Goal: Task Accomplishment & Management: Manage account settings

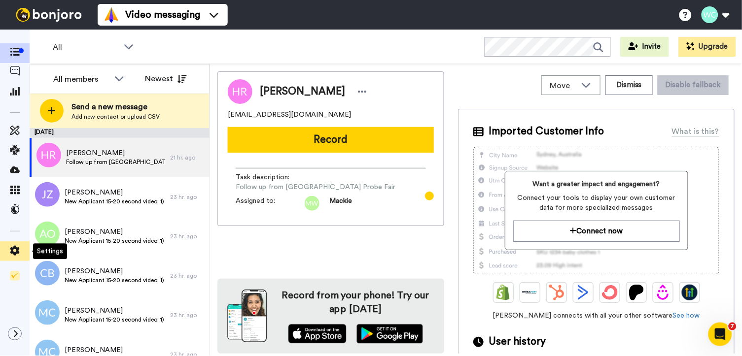
click at [12, 248] on icon at bounding box center [14, 251] width 9 height 10
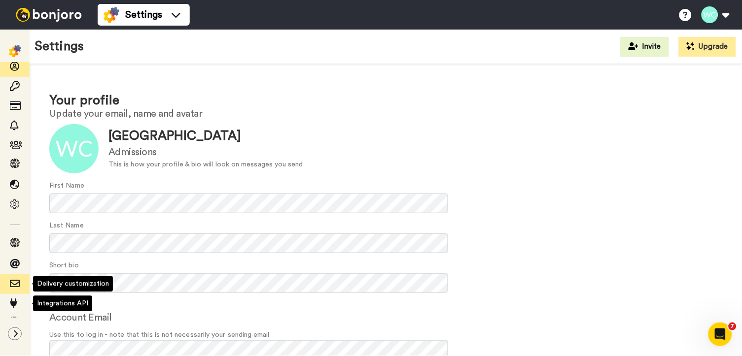
scroll to position [4, 0]
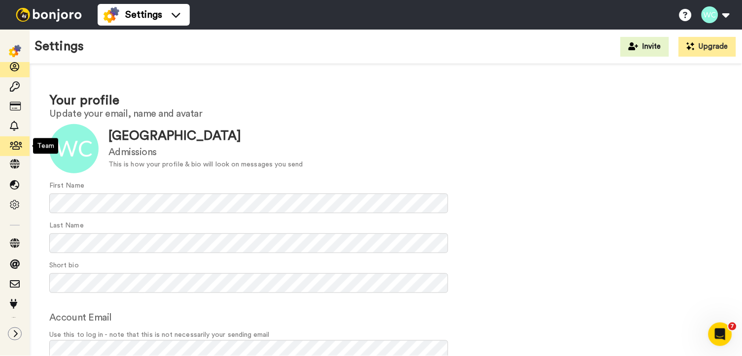
click at [14, 142] on icon at bounding box center [15, 146] width 10 height 10
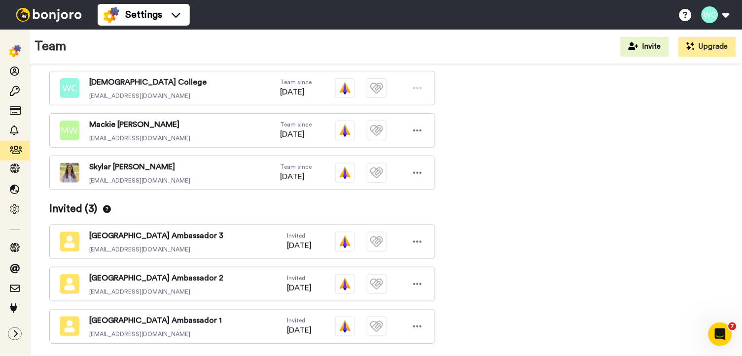
scroll to position [223, 0]
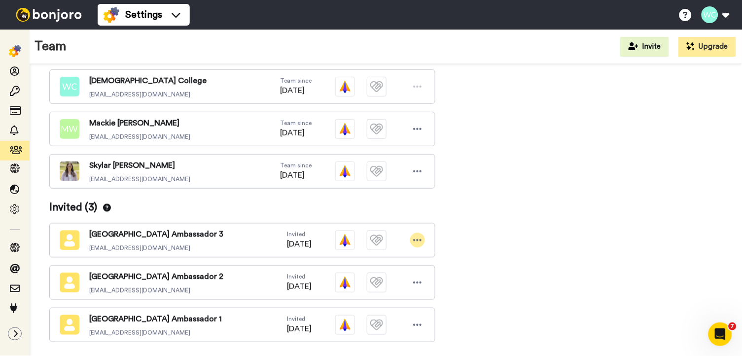
click at [421, 236] on icon at bounding box center [417, 241] width 9 height 10
click at [380, 283] on li "Cancel invite" at bounding box center [375, 286] width 100 height 16
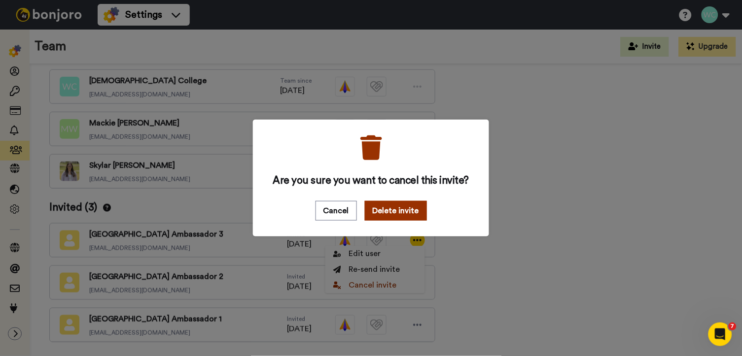
click at [390, 213] on button "Delete invite" at bounding box center [396, 211] width 62 height 20
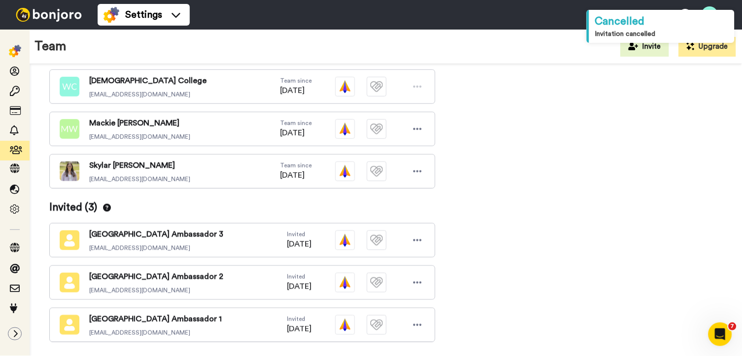
scroll to position [207, 0]
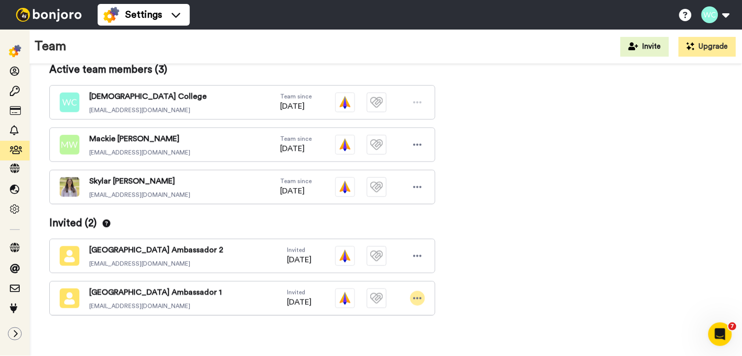
click at [418, 294] on icon at bounding box center [417, 299] width 9 height 10
click at [392, 326] on li "Re-send invite" at bounding box center [375, 328] width 100 height 16
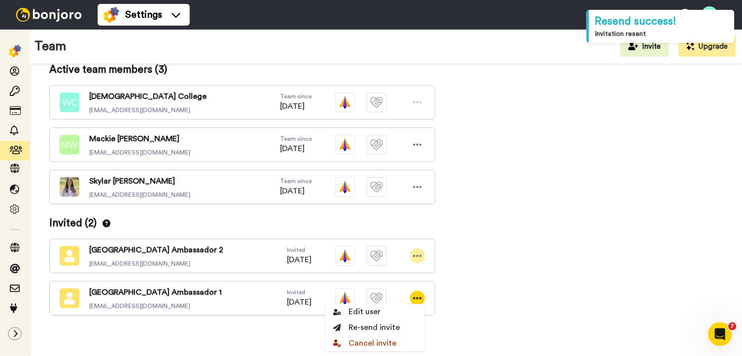
click at [416, 255] on icon at bounding box center [418, 256] width 8 height 2
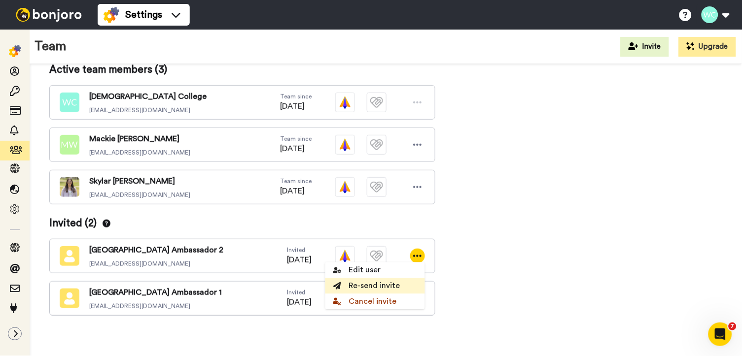
click at [384, 283] on li "Re-send invite" at bounding box center [375, 286] width 100 height 16
click at [660, 242] on div "Update team details Team name Admissions Industry Education (schools and univer…" at bounding box center [385, 112] width 673 height 471
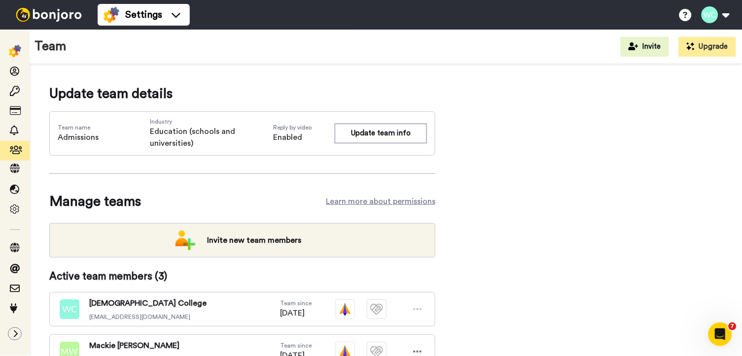
scroll to position [0, 0]
click at [14, 48] on img at bounding box center [15, 51] width 12 height 12
click at [38, 14] on img at bounding box center [49, 15] width 74 height 14
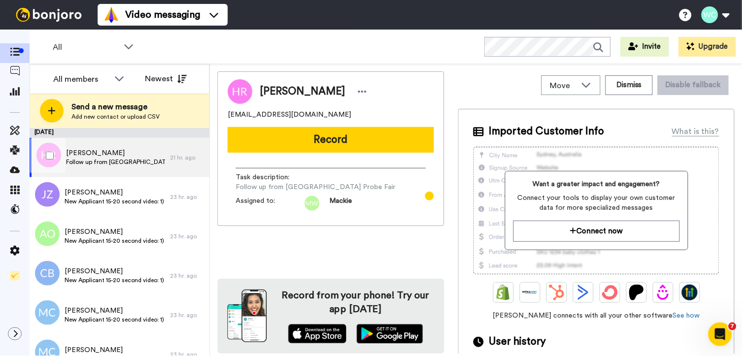
click at [150, 146] on div "Hannah Ramsey Follow up from Atlanta Probe Fair" at bounding box center [100, 157] width 140 height 39
click at [358, 90] on icon at bounding box center [362, 92] width 9 height 10
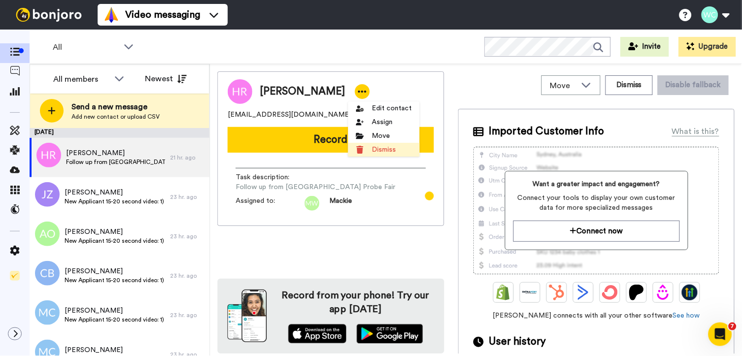
click at [390, 147] on li "Dismiss" at bounding box center [383, 150] width 71 height 14
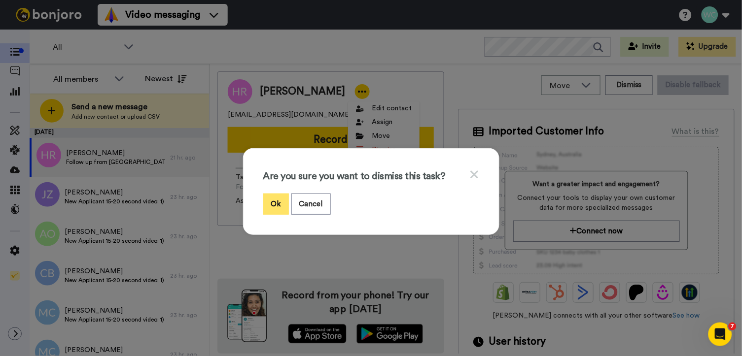
click at [274, 200] on button "Ok" at bounding box center [276, 204] width 26 height 21
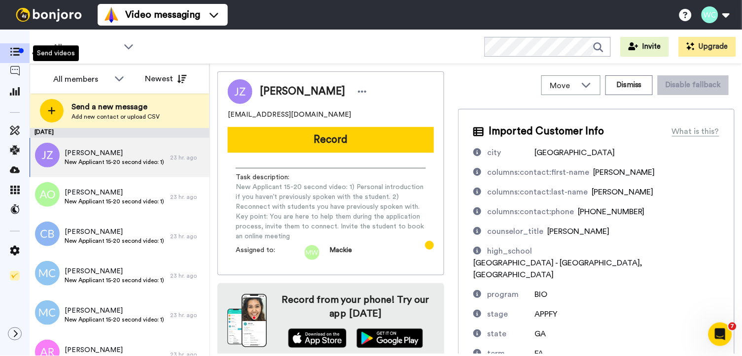
click at [75, 55] on div "Send videos" at bounding box center [56, 53] width 46 height 16
click at [127, 44] on icon at bounding box center [129, 46] width 12 height 10
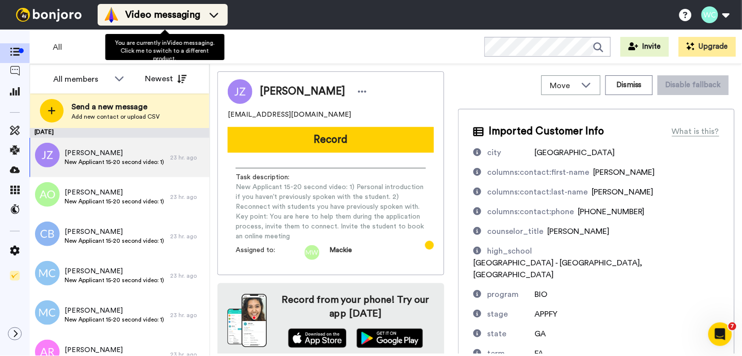
click at [218, 13] on icon at bounding box center [214, 15] width 16 height 10
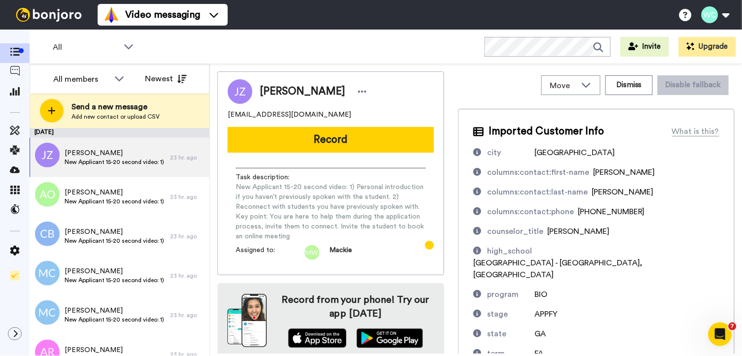
click at [307, 54] on div "All WORKSPACES View all All Other Admission Counselor Task List Other Ambassado…" at bounding box center [386, 47] width 712 height 35
click at [123, 45] on icon at bounding box center [129, 46] width 12 height 10
click at [202, 48] on div "All WORKSPACES View all All Other Admission Counselor Task List Other Ambassado…" at bounding box center [386, 47] width 712 height 35
click at [118, 82] on icon at bounding box center [119, 78] width 12 height 10
click at [127, 46] on icon at bounding box center [129, 46] width 12 height 10
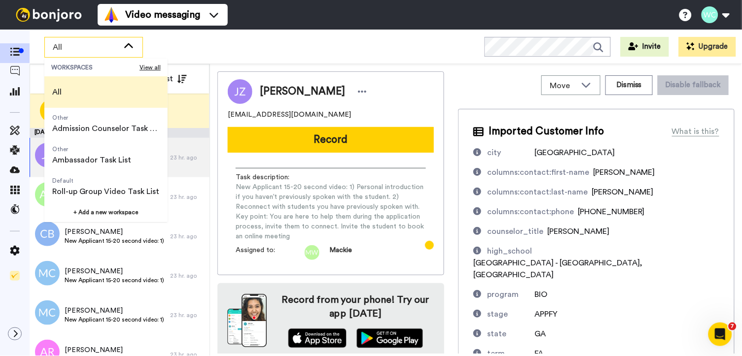
click at [294, 51] on div "All WORKSPACES View all All Other Admission Counselor Task List Other Ambassado…" at bounding box center [386, 47] width 712 height 35
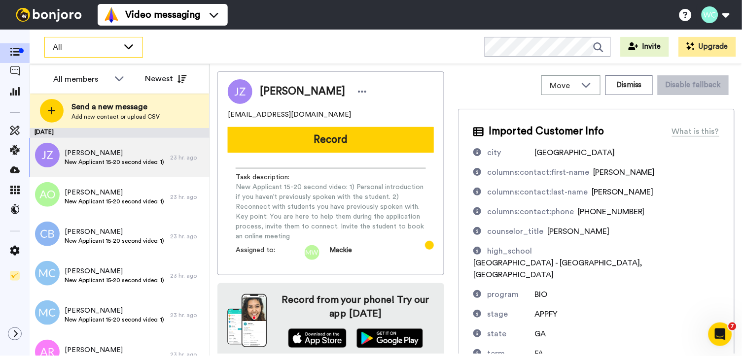
click at [132, 48] on icon at bounding box center [129, 46] width 12 height 10
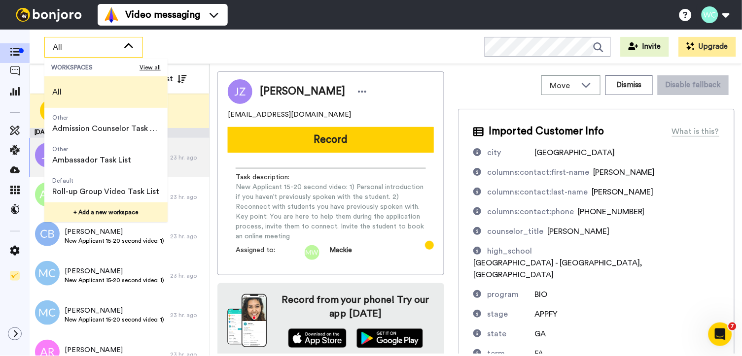
click at [117, 205] on button "+ Add a new workspace" at bounding box center [105, 213] width 123 height 20
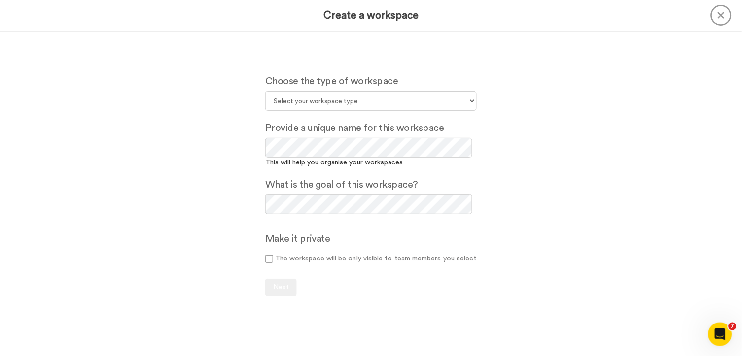
click at [717, 16] on icon at bounding box center [721, 15] width 21 height 21
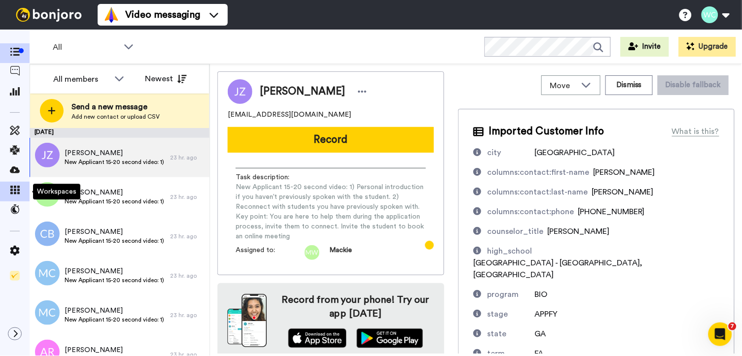
click at [12, 192] on icon at bounding box center [15, 190] width 10 height 9
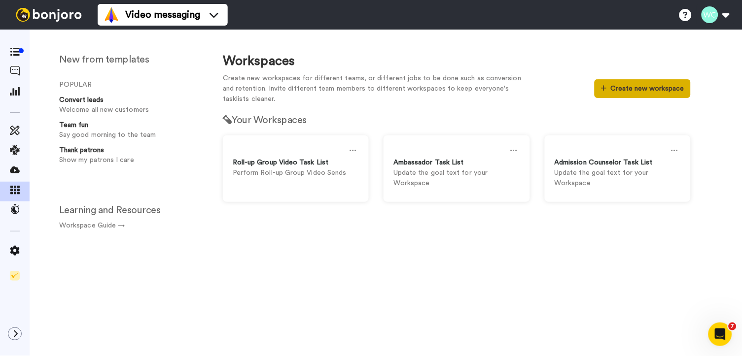
click at [615, 85] on button "Create new workspace" at bounding box center [642, 88] width 96 height 19
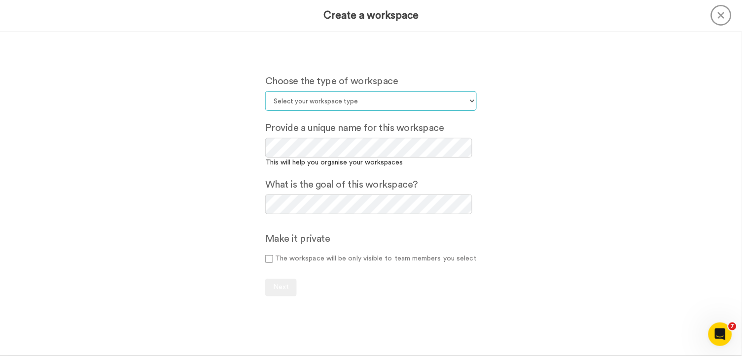
select select "Default"
click at [280, 284] on span "Next" at bounding box center [281, 287] width 16 height 7
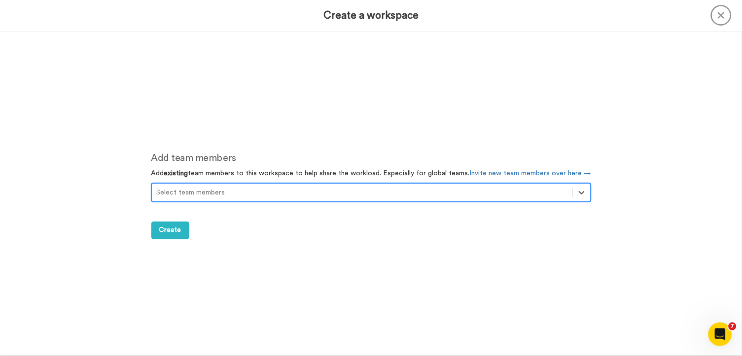
scroll to position [324, 0]
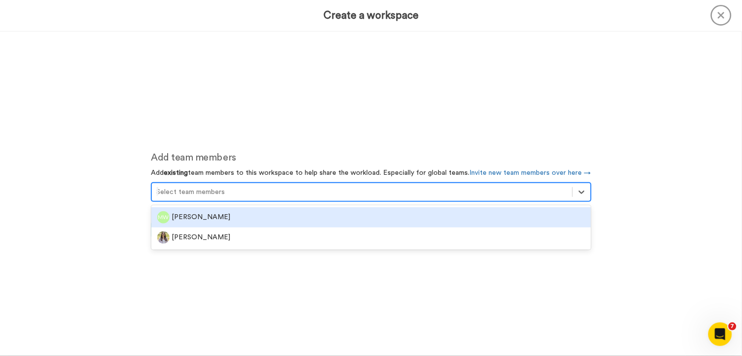
click at [209, 187] on div "Select team members" at bounding box center [362, 192] width 411 height 10
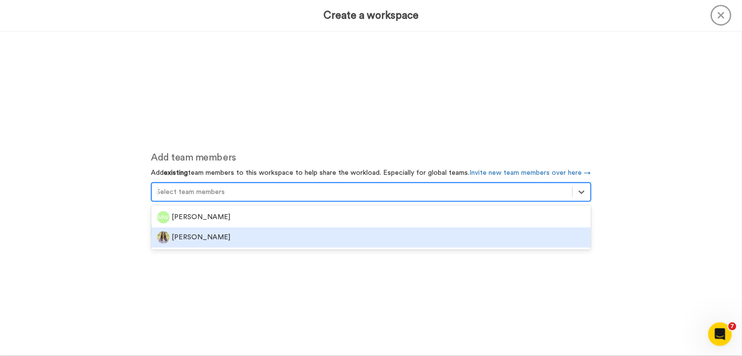
click at [389, 277] on div "Add team members Add existing team members to this workspace to help share the …" at bounding box center [371, 194] width 469 height 325
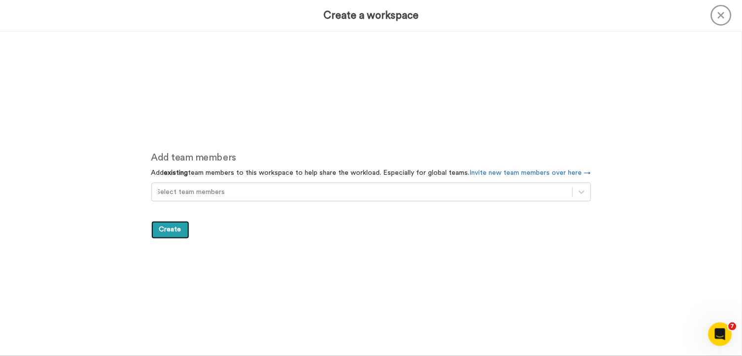
click at [167, 229] on span "Create" at bounding box center [170, 229] width 22 height 7
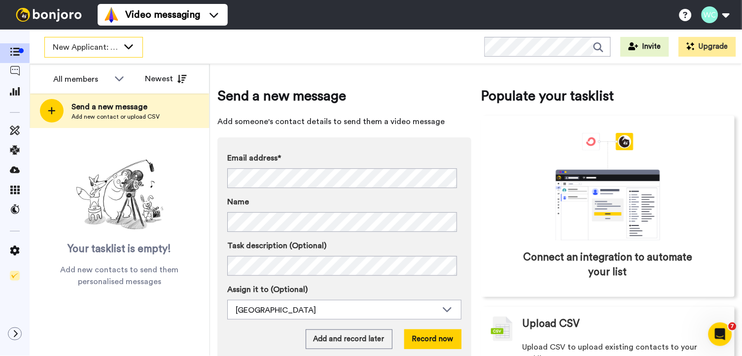
click at [132, 43] on icon at bounding box center [129, 46] width 12 height 10
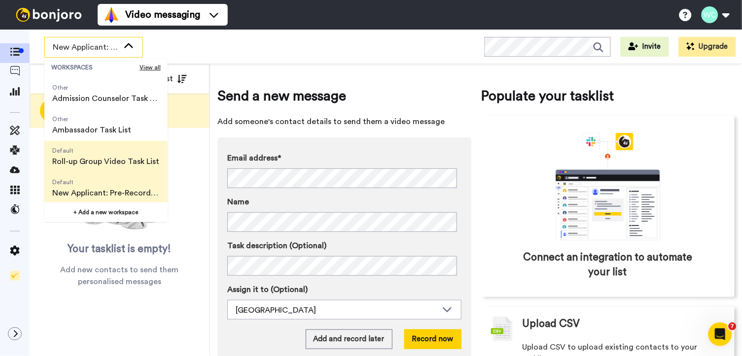
scroll to position [29, 0]
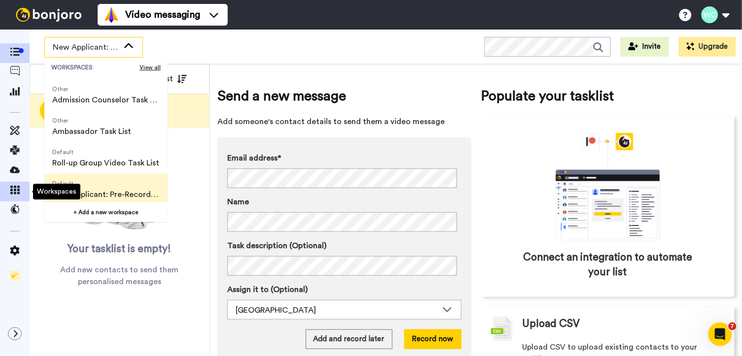
click at [11, 189] on icon at bounding box center [15, 190] width 10 height 9
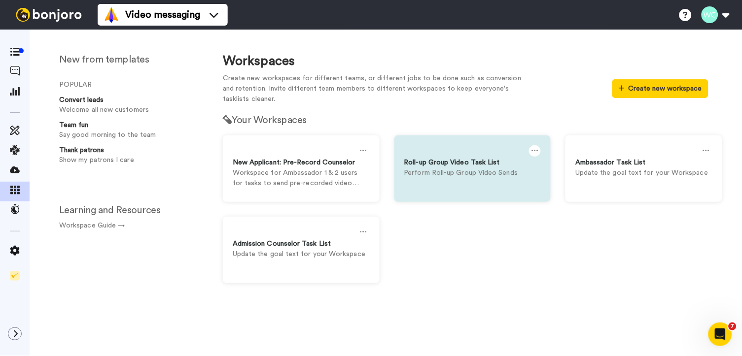
click at [533, 147] on icon at bounding box center [534, 150] width 7 height 11
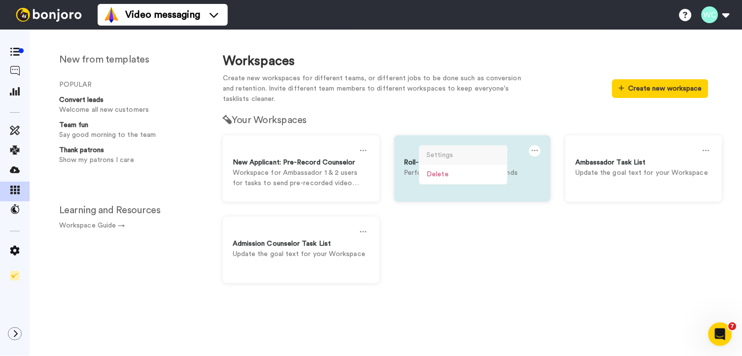
click at [459, 150] on div "Settings" at bounding box center [464, 155] width 88 height 19
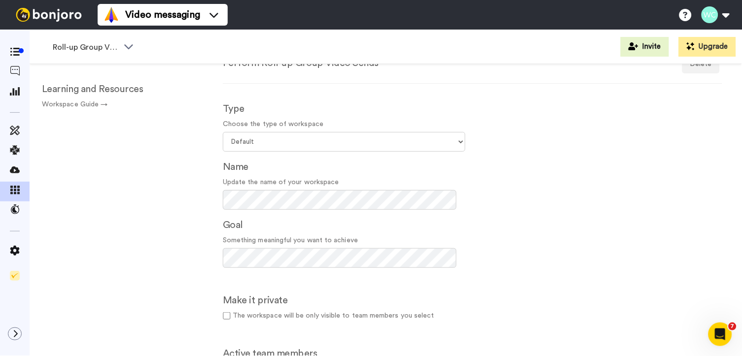
scroll to position [55, 0]
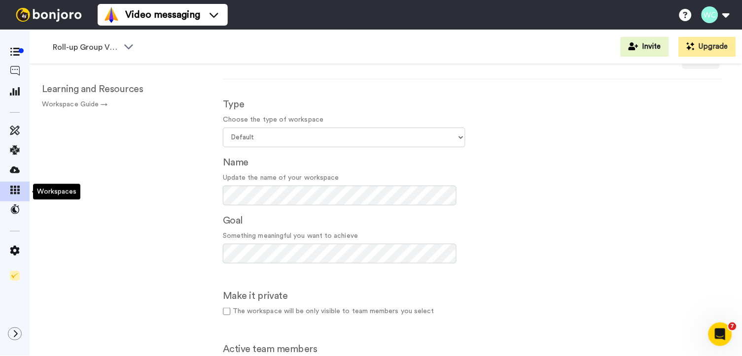
click at [13, 191] on icon at bounding box center [15, 190] width 10 height 9
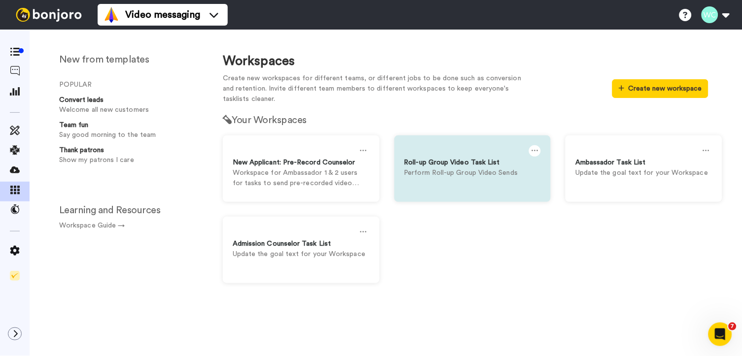
click at [536, 146] on icon at bounding box center [534, 150] width 7 height 11
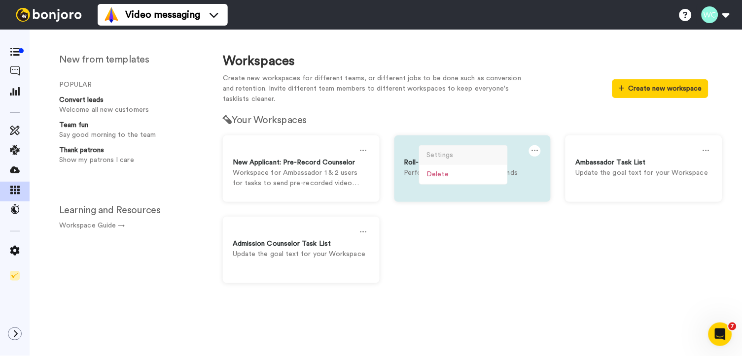
click at [455, 153] on div "Settings" at bounding box center [464, 155] width 88 height 19
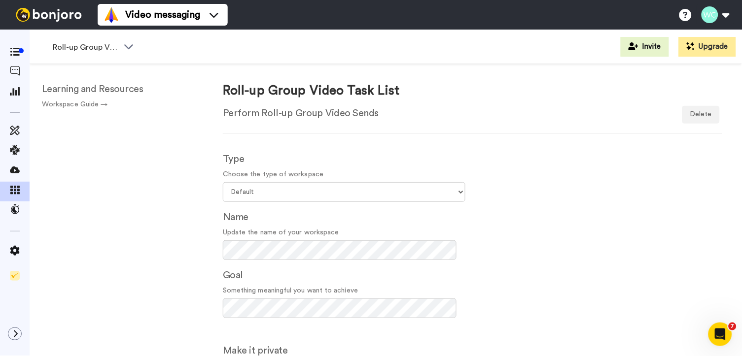
click at [11, 188] on icon at bounding box center [15, 190] width 10 height 9
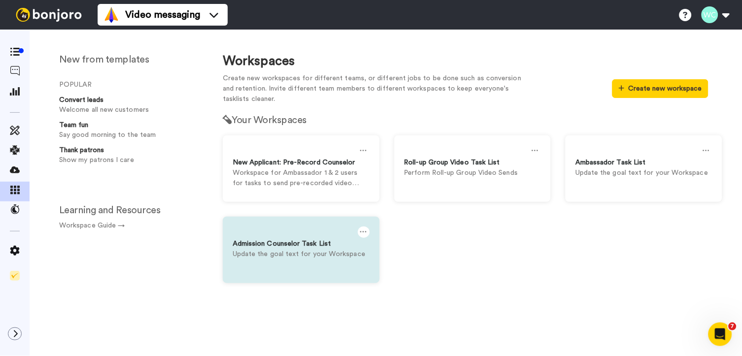
click at [362, 228] on icon at bounding box center [363, 232] width 7 height 11
click at [275, 233] on div "Settings" at bounding box center [292, 236] width 88 height 19
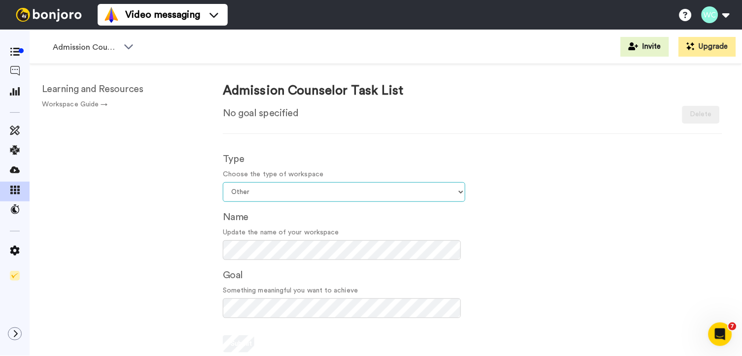
select select "Default"
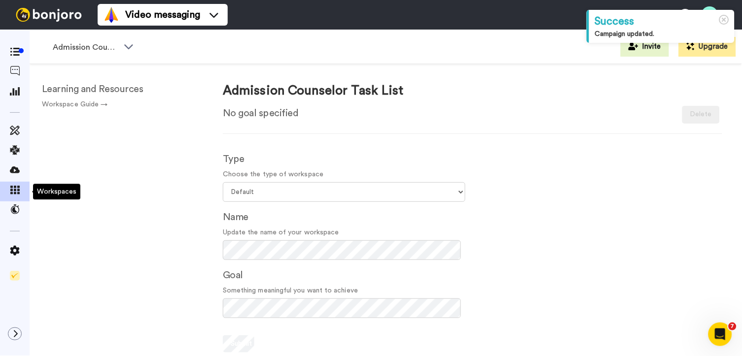
click at [10, 188] on icon at bounding box center [15, 190] width 10 height 9
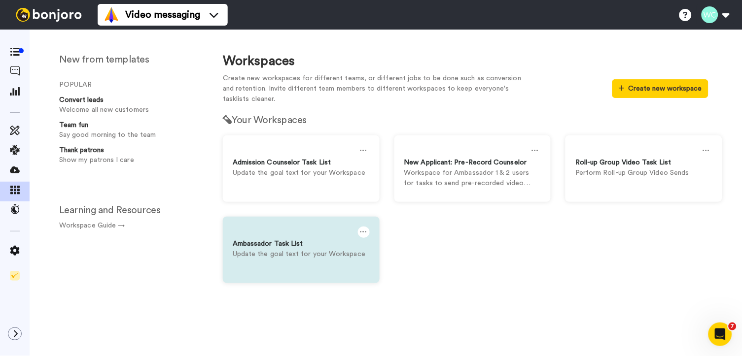
click at [365, 227] on icon at bounding box center [363, 232] width 7 height 11
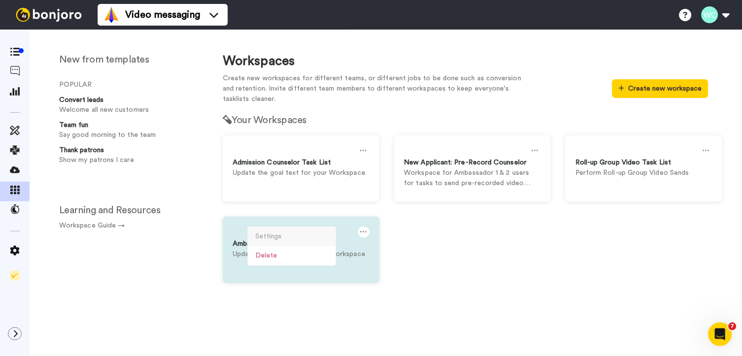
click at [278, 233] on div "Settings" at bounding box center [292, 236] width 88 height 19
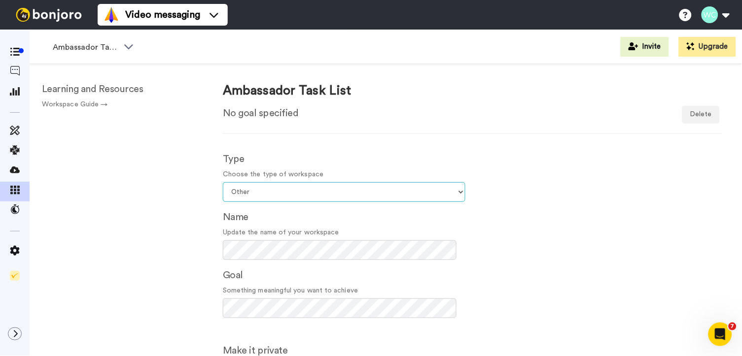
select select "Default"
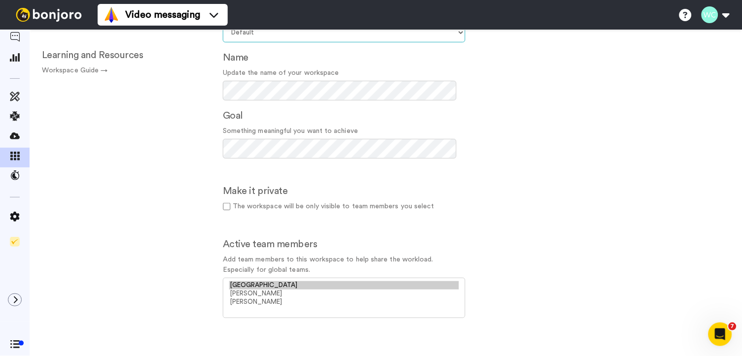
scroll to position [38, 0]
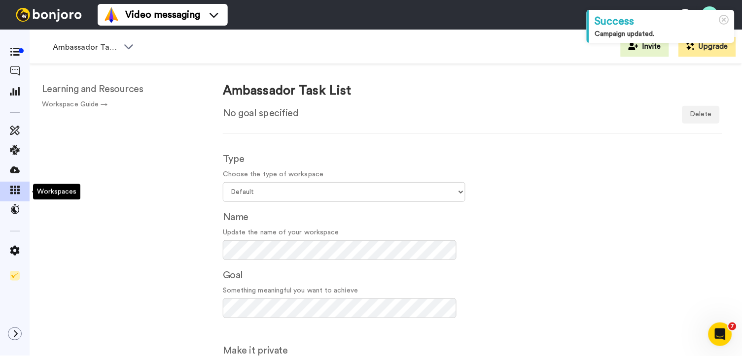
click at [11, 192] on icon at bounding box center [15, 190] width 10 height 9
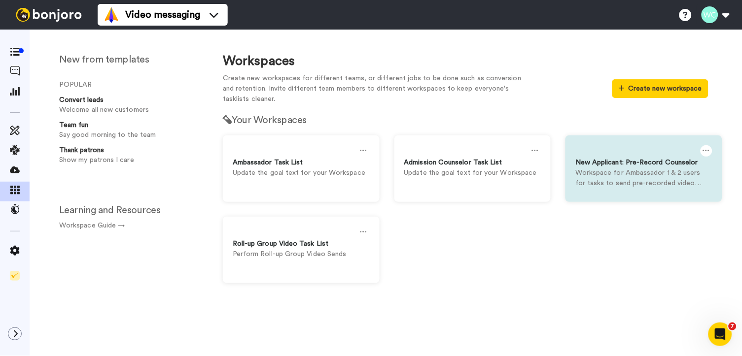
click at [708, 146] on icon at bounding box center [706, 150] width 7 height 11
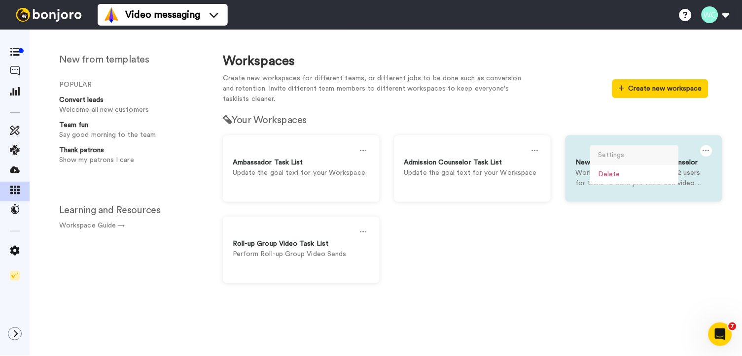
click at [619, 149] on div "Settings" at bounding box center [635, 155] width 88 height 19
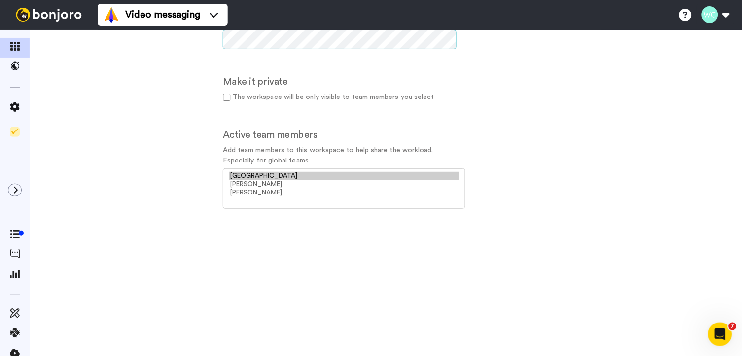
scroll to position [152, 0]
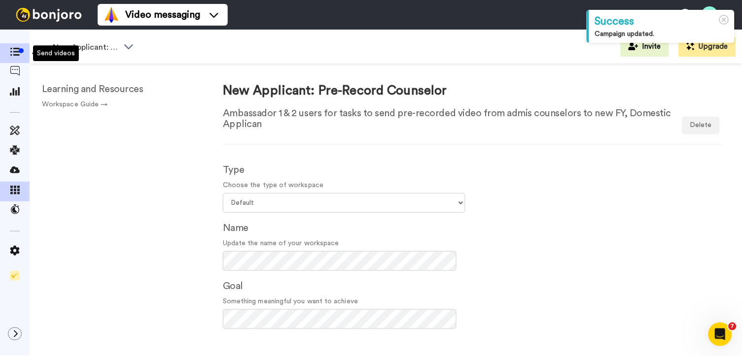
click at [9, 48] on span at bounding box center [15, 53] width 30 height 10
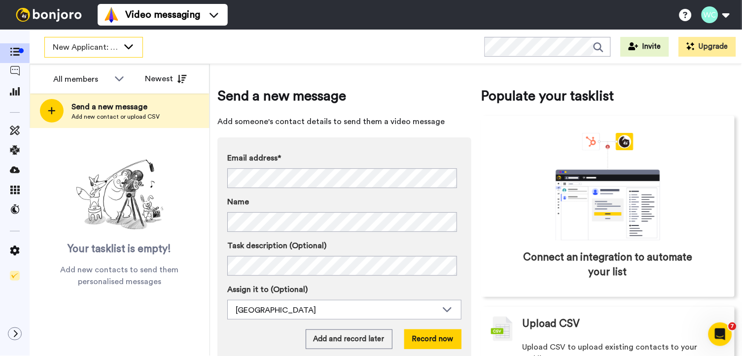
click at [104, 42] on span "New Applicant: Pre-Record Counselor" at bounding box center [86, 47] width 66 height 12
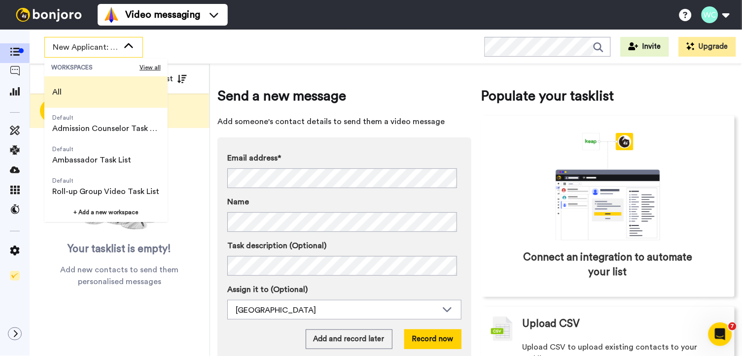
click at [59, 92] on span "All" at bounding box center [56, 92] width 9 height 12
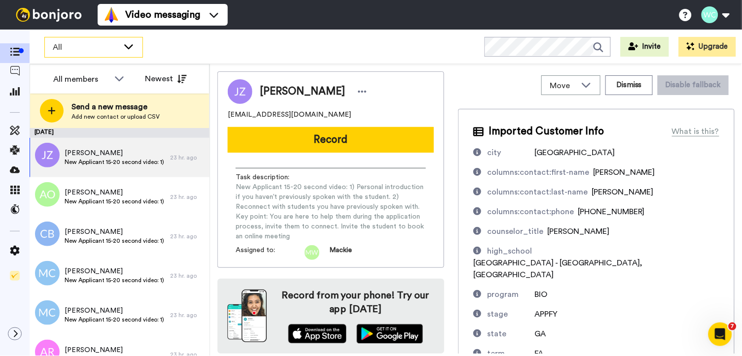
click at [130, 45] on icon at bounding box center [129, 46] width 12 height 10
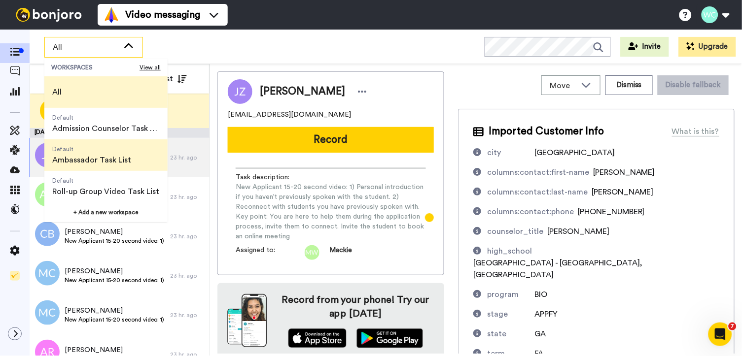
click at [102, 149] on span "Default" at bounding box center [91, 149] width 79 height 8
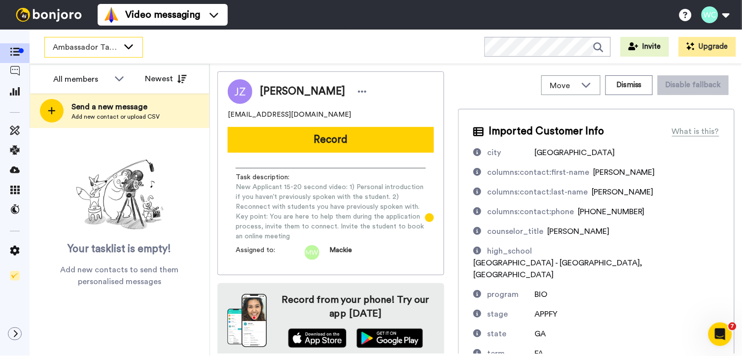
click at [124, 44] on icon at bounding box center [129, 46] width 12 height 10
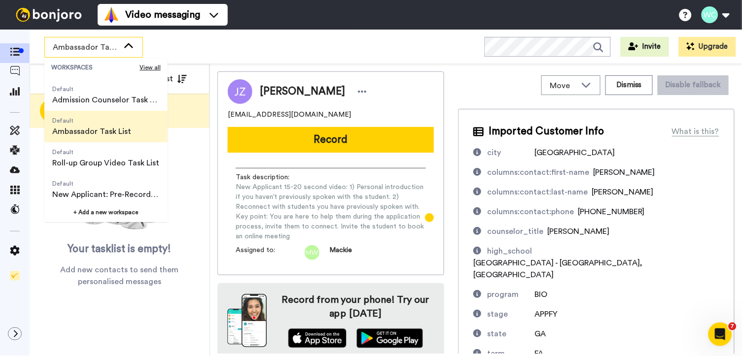
scroll to position [29, 0]
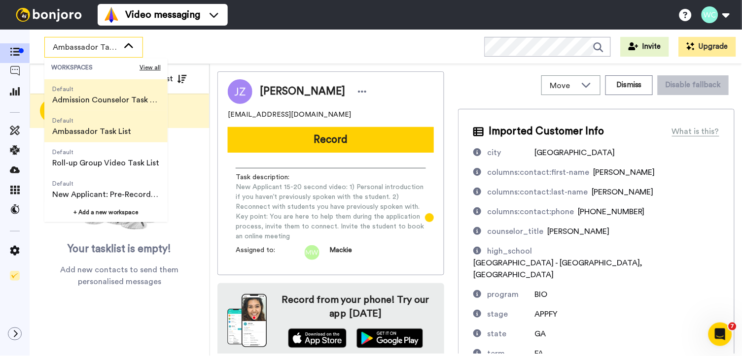
click at [122, 97] on span "Admission Counselor Task List" at bounding box center [105, 100] width 107 height 12
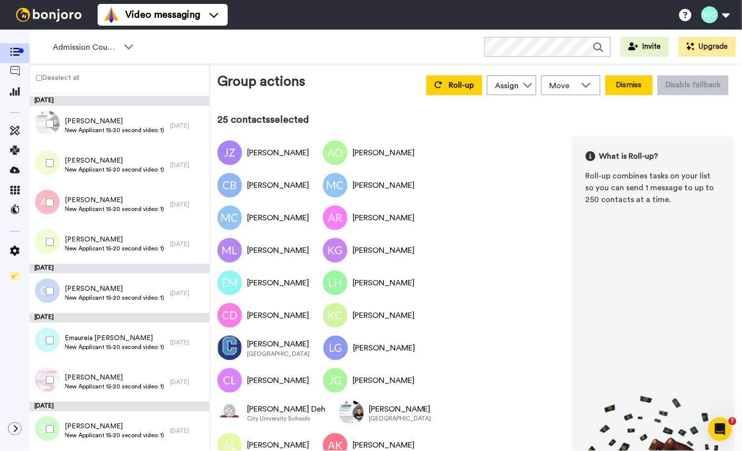
click at [623, 87] on button "Dismiss" at bounding box center [628, 85] width 47 height 20
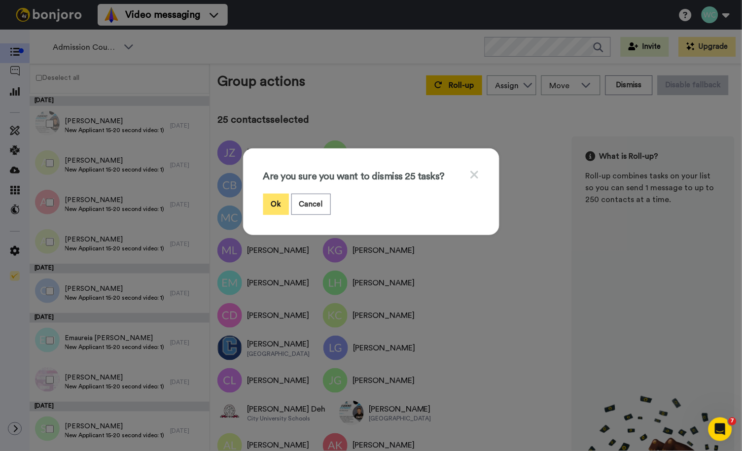
click at [272, 206] on button "Ok" at bounding box center [276, 204] width 26 height 21
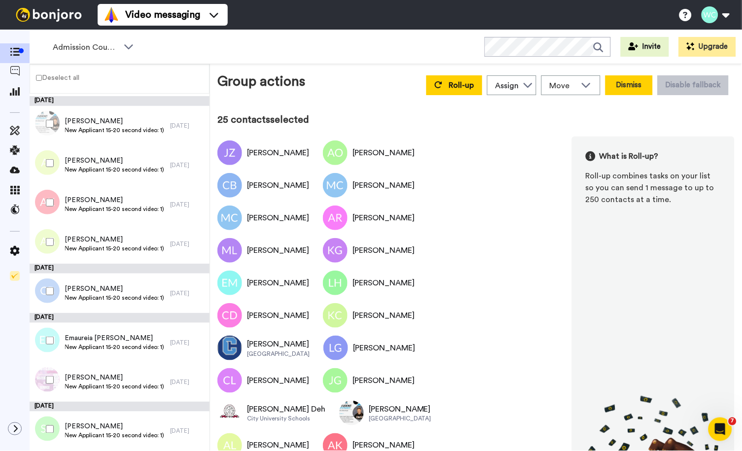
click at [623, 87] on button "Dismiss" at bounding box center [628, 85] width 47 height 20
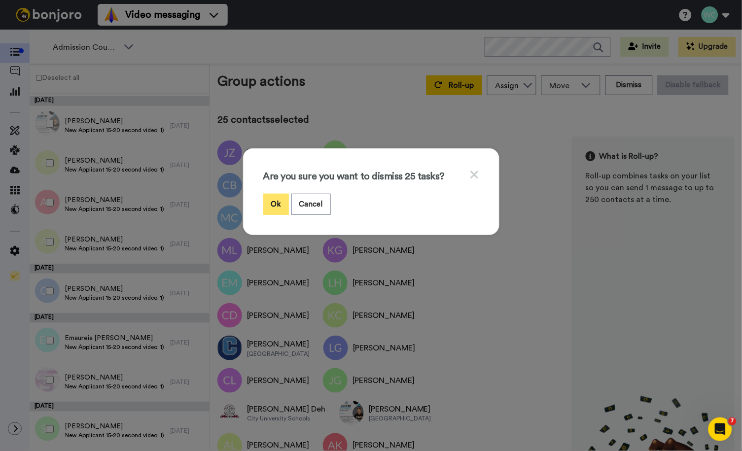
click at [268, 202] on button "Ok" at bounding box center [276, 204] width 26 height 21
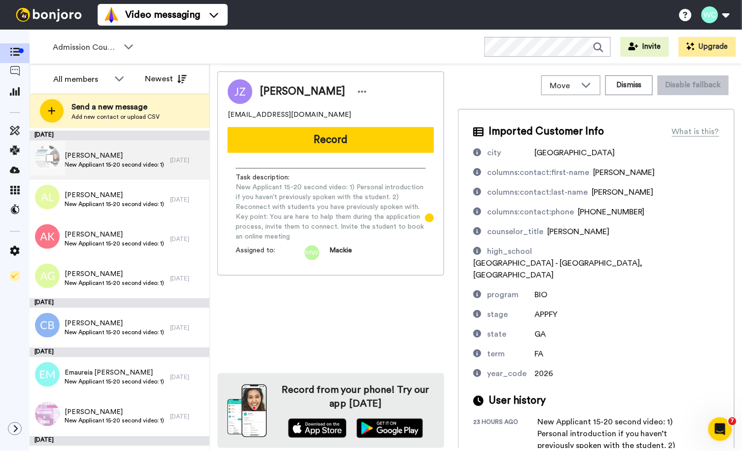
click at [100, 161] on span "New Applicant 15-20 second video: 1) Personal introduction if you haven’t previ…" at bounding box center [115, 165] width 101 height 8
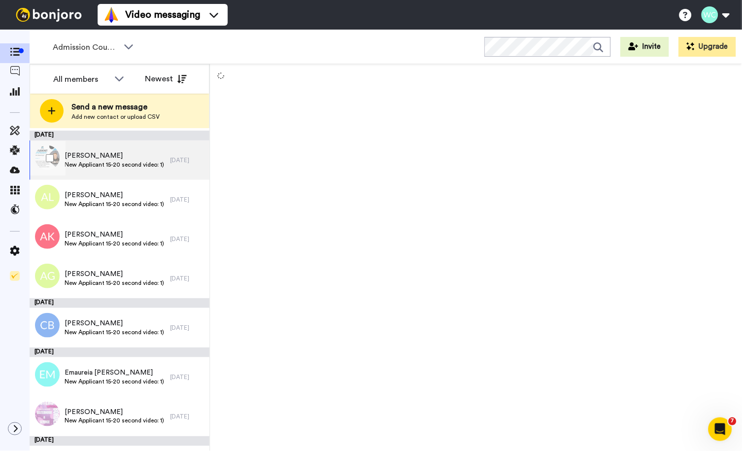
click at [89, 151] on span "Railee Knight" at bounding box center [115, 156] width 101 height 10
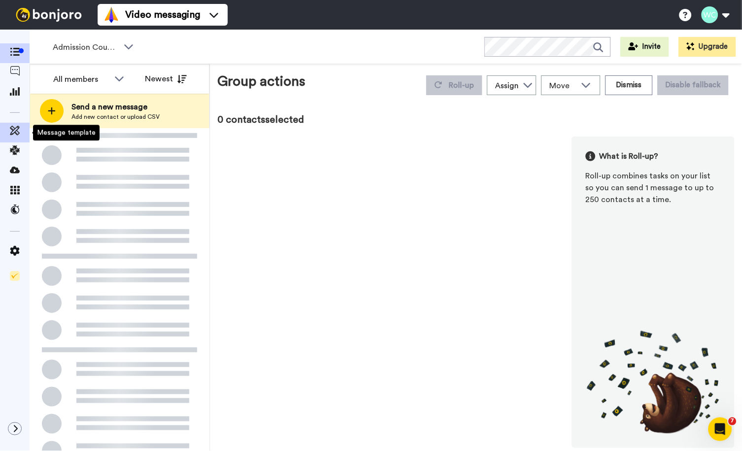
click at [15, 126] on icon at bounding box center [15, 131] width 10 height 10
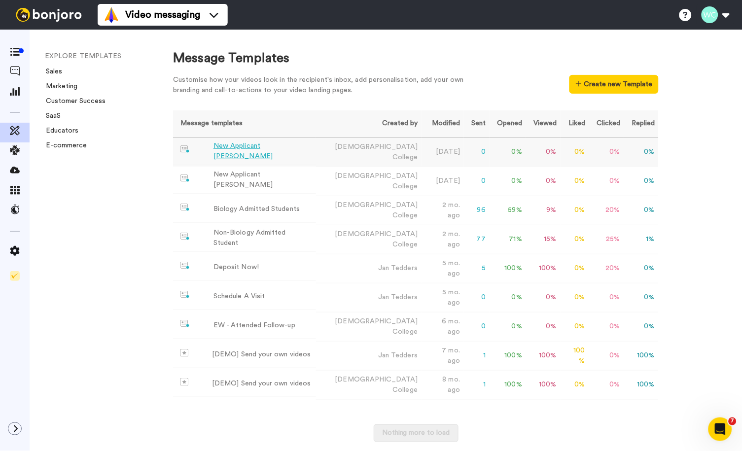
click at [258, 147] on div "New Applicant [PERSON_NAME]" at bounding box center [262, 151] width 99 height 21
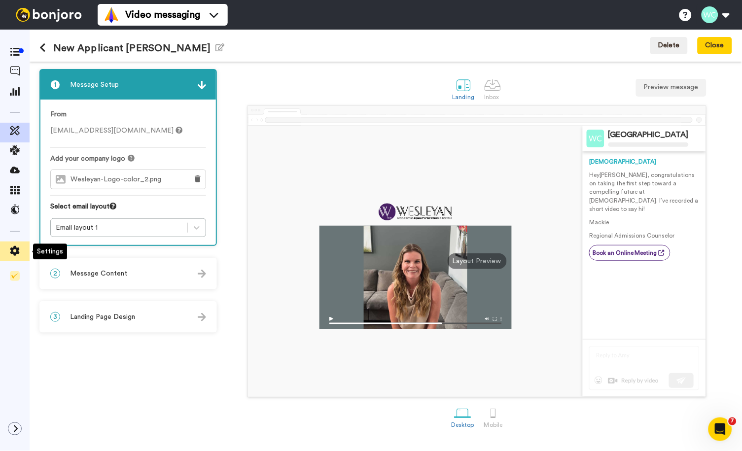
click at [15, 249] on icon at bounding box center [14, 251] width 9 height 10
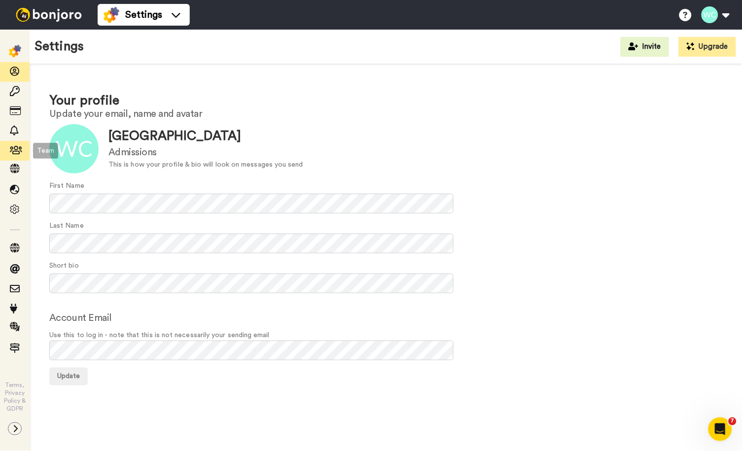
click at [15, 146] on icon at bounding box center [15, 150] width 10 height 10
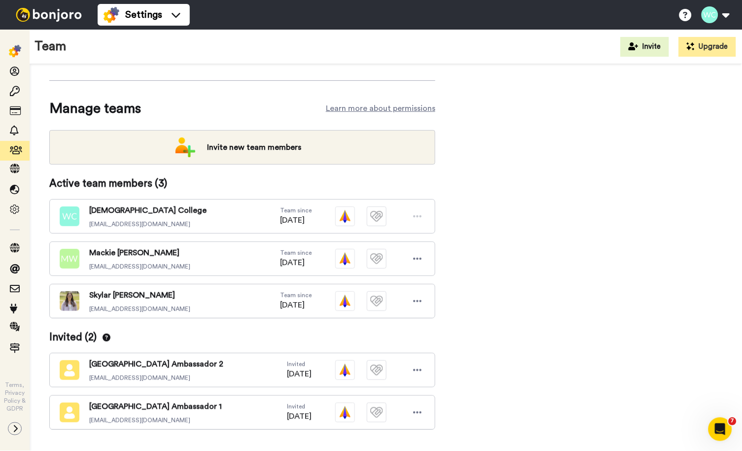
scroll to position [103, 0]
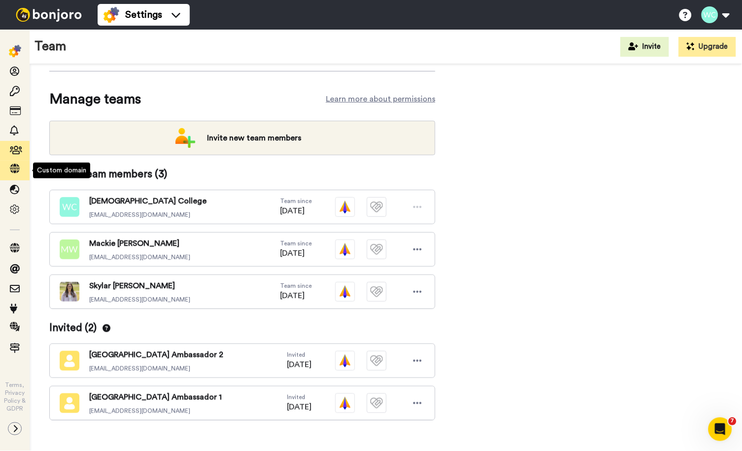
click at [13, 166] on icon at bounding box center [15, 169] width 10 height 10
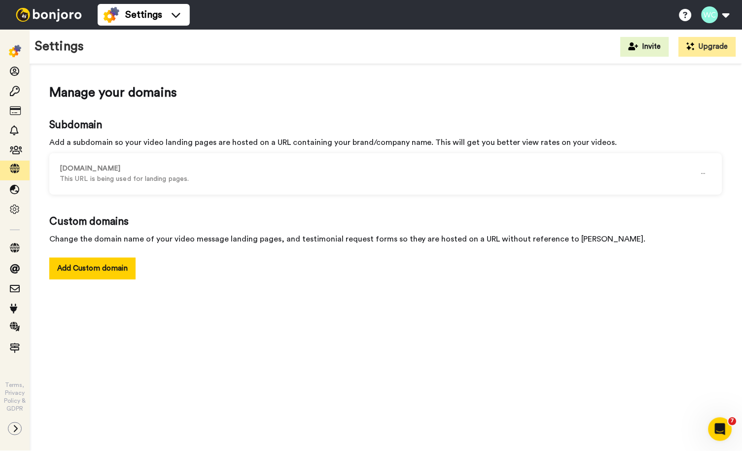
click at [37, 13] on img at bounding box center [49, 15] width 74 height 14
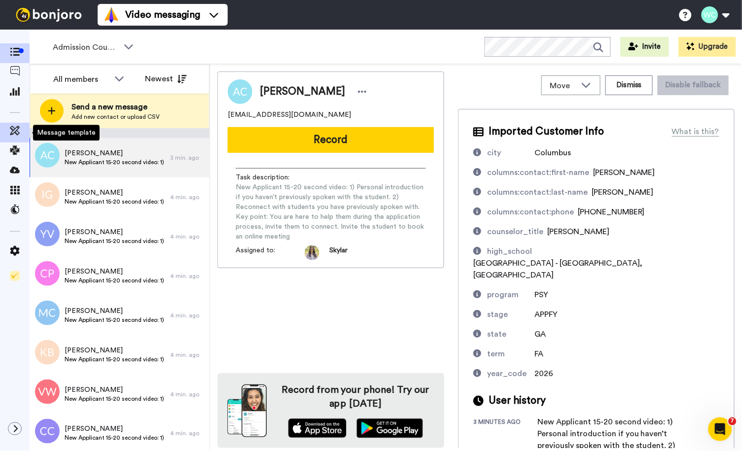
click at [10, 130] on icon at bounding box center [15, 131] width 10 height 10
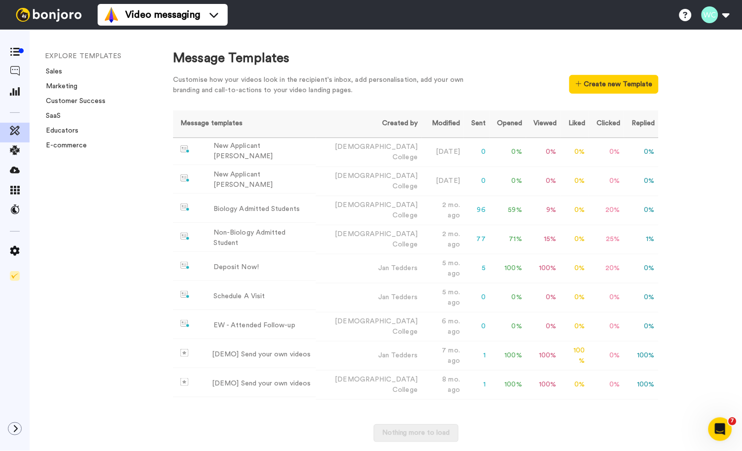
click at [31, 16] on img at bounding box center [49, 15] width 74 height 14
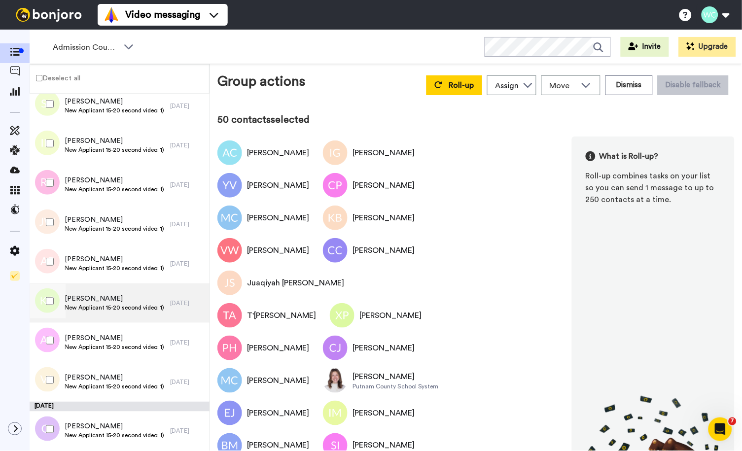
scroll to position [1644, 0]
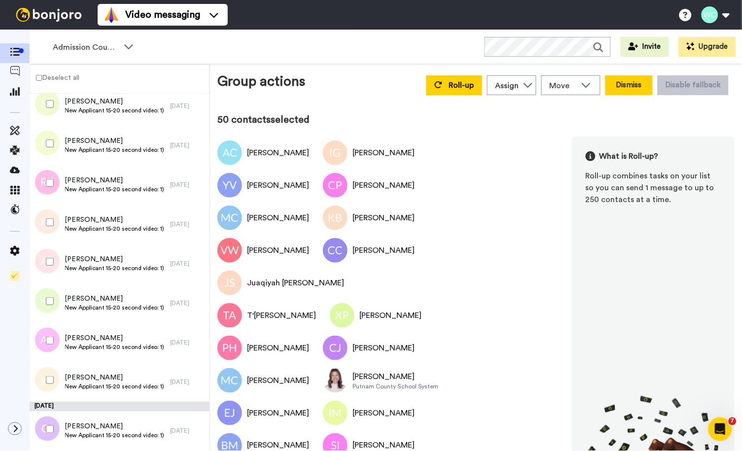
click at [622, 86] on button "Dismiss" at bounding box center [628, 85] width 47 height 20
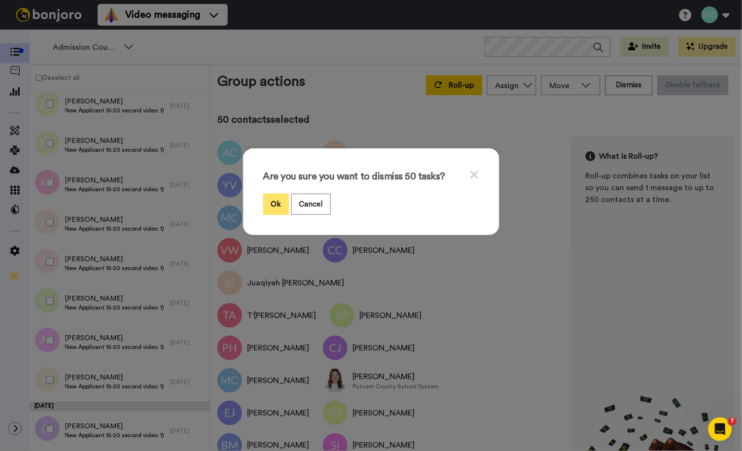
click at [274, 201] on button "Ok" at bounding box center [276, 204] width 26 height 21
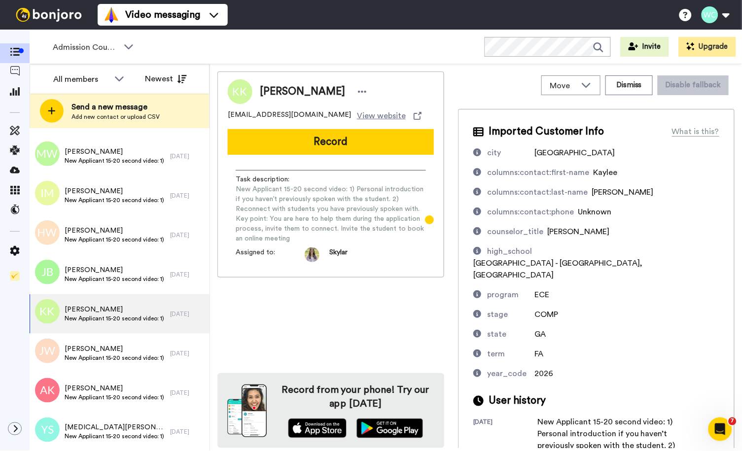
scroll to position [1164, 0]
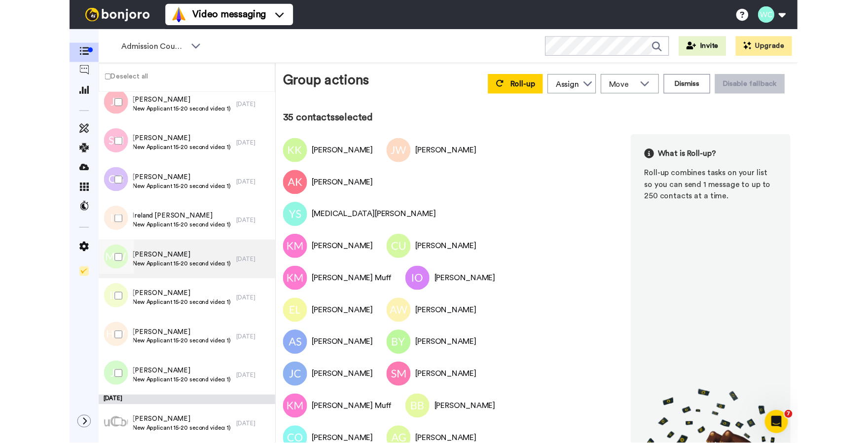
scroll to position [1043, 0]
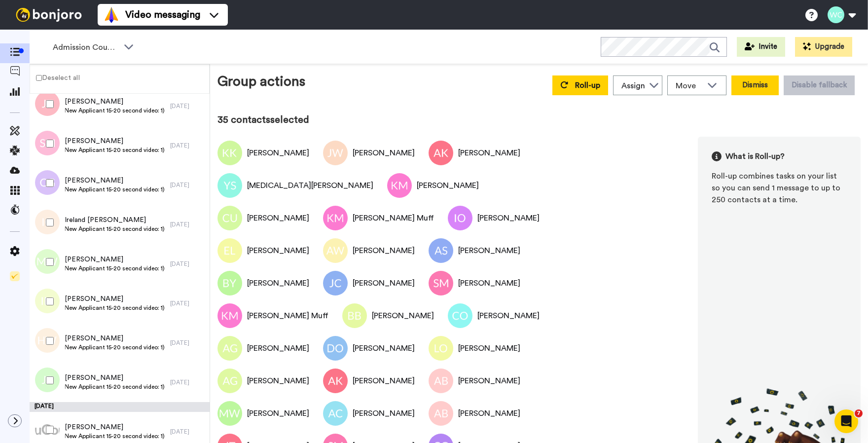
click at [741, 87] on button "Dismiss" at bounding box center [754, 85] width 47 height 20
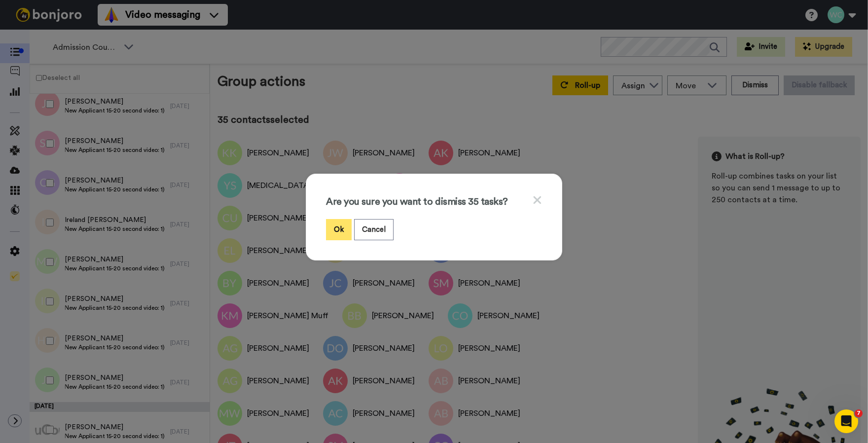
click at [334, 226] on button "Ok" at bounding box center [339, 229] width 26 height 21
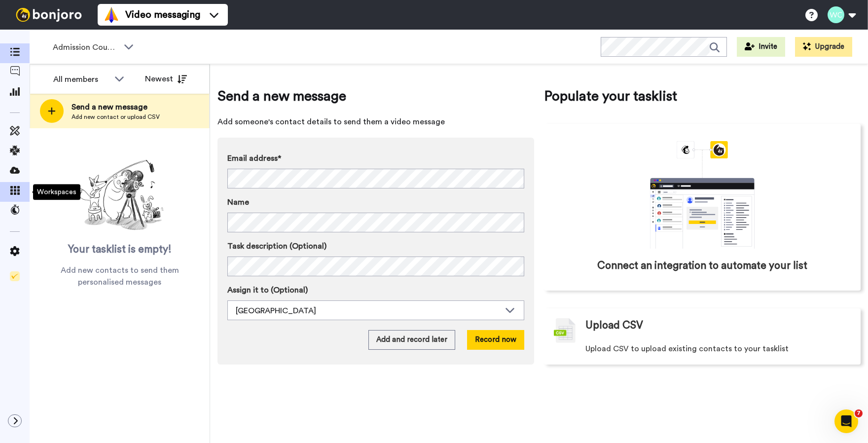
click at [12, 187] on span at bounding box center [15, 192] width 30 height 10
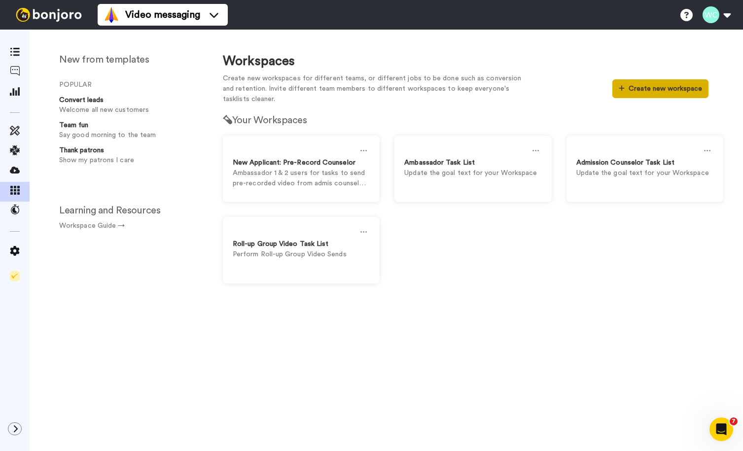
click at [660, 88] on button "Create new workspace" at bounding box center [660, 88] width 96 height 19
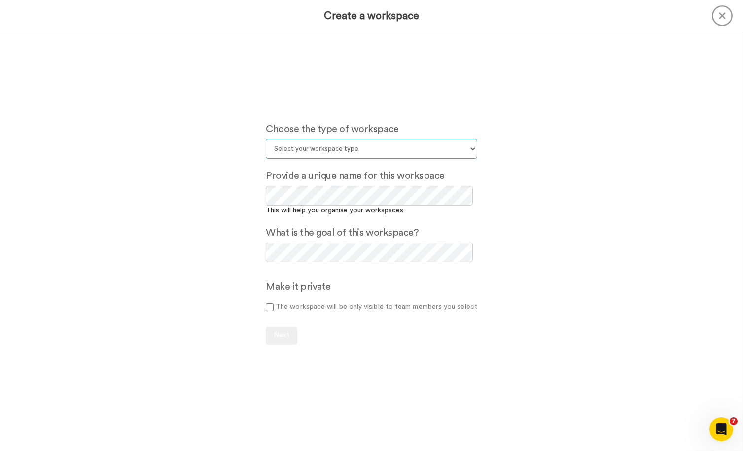
select select "Default"
click at [280, 334] on span "Next" at bounding box center [282, 335] width 16 height 7
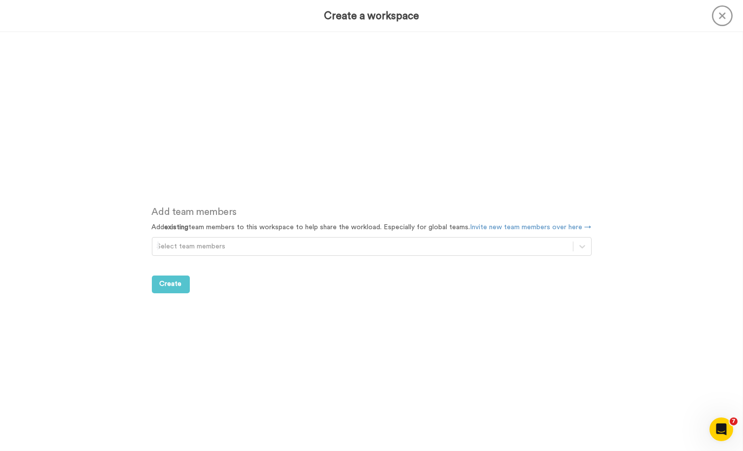
scroll to position [419, 0]
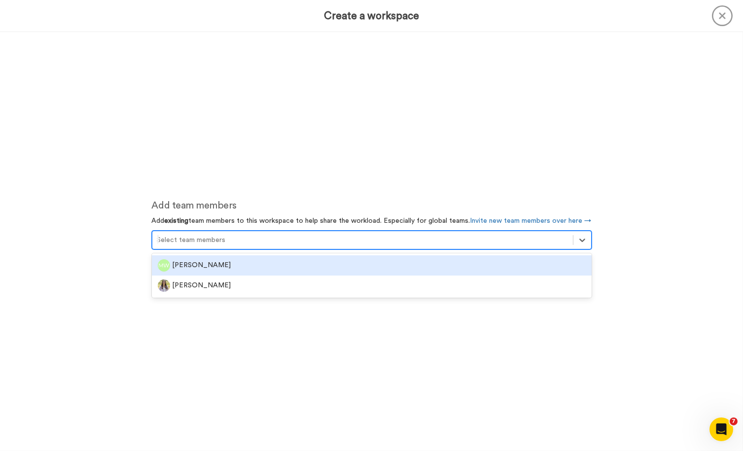
click at [226, 237] on div at bounding box center [362, 240] width 411 height 12
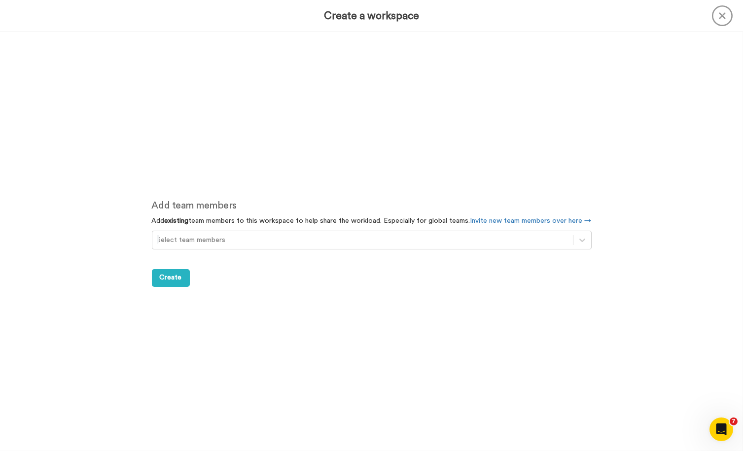
drag, startPoint x: 411, startPoint y: 363, endPoint x: 406, endPoint y: 359, distance: 6.3
click at [411, 363] on div "Add team members Add existing team members to this workspace to help share the …" at bounding box center [371, 242] width 469 height 419
click at [173, 278] on span "Create" at bounding box center [171, 277] width 22 height 7
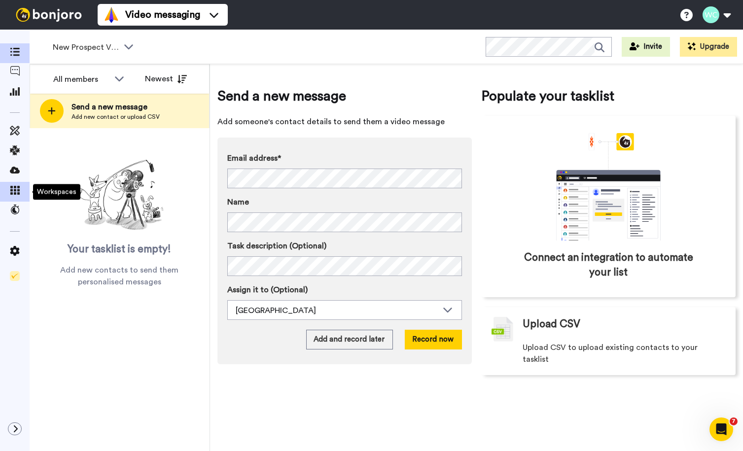
click at [12, 187] on icon at bounding box center [15, 190] width 10 height 9
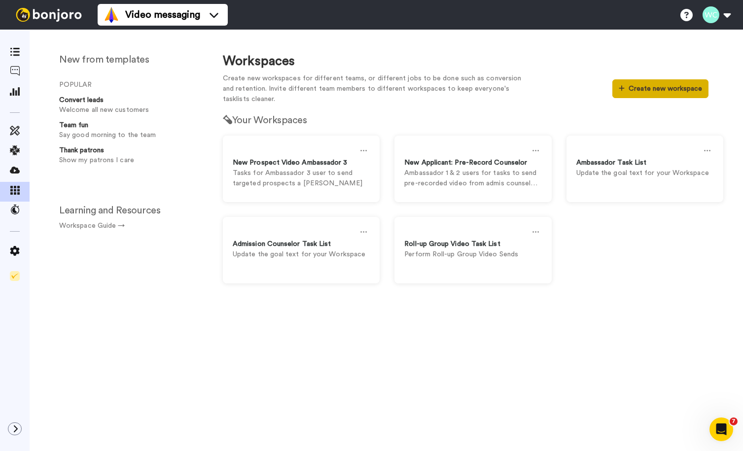
click at [665, 88] on button "Create new workspace" at bounding box center [660, 88] width 96 height 19
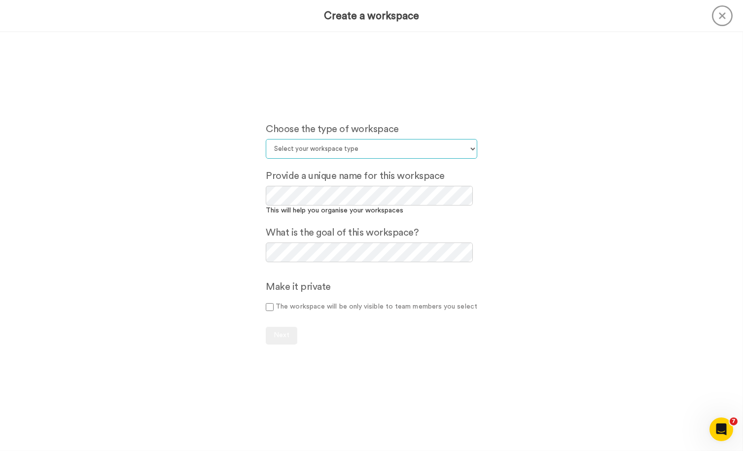
select select "Default"
click at [287, 334] on span "Next" at bounding box center [282, 335] width 16 height 7
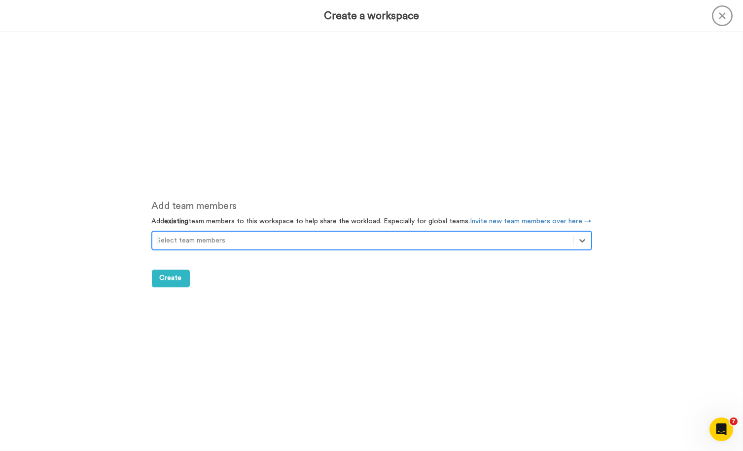
scroll to position [419, 0]
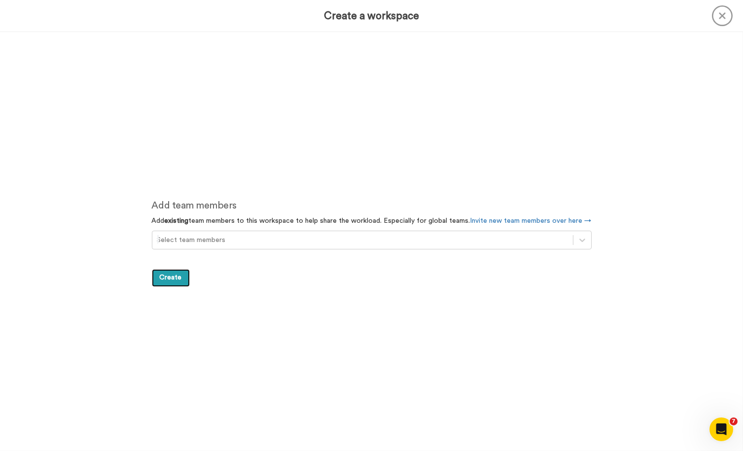
click at [170, 278] on span "Create" at bounding box center [171, 277] width 22 height 7
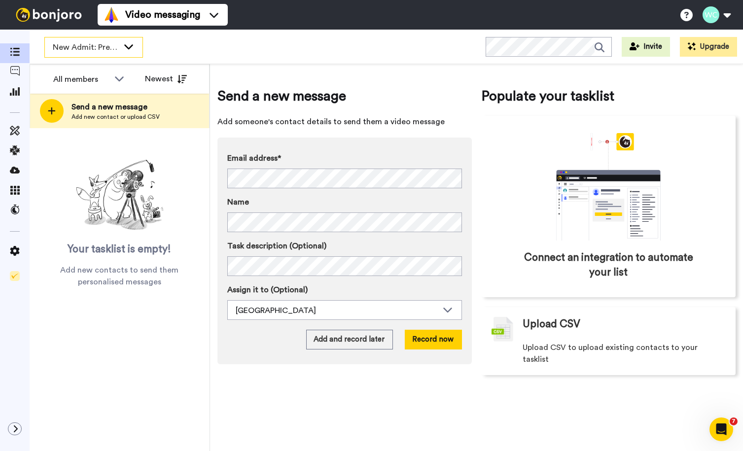
click at [129, 43] on icon at bounding box center [129, 46] width 12 height 10
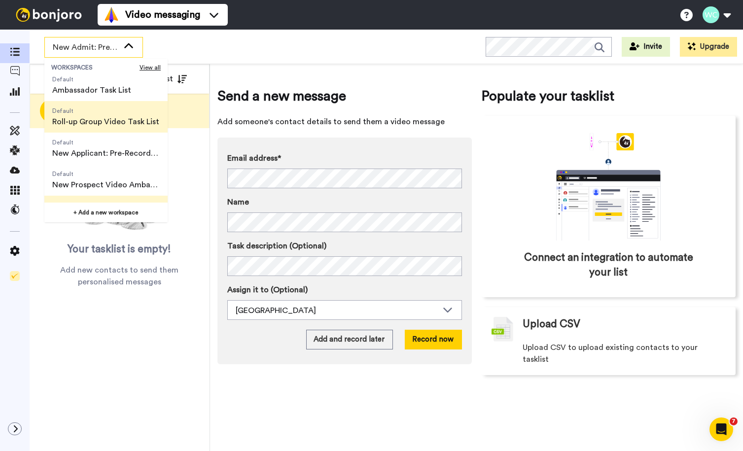
scroll to position [86, 0]
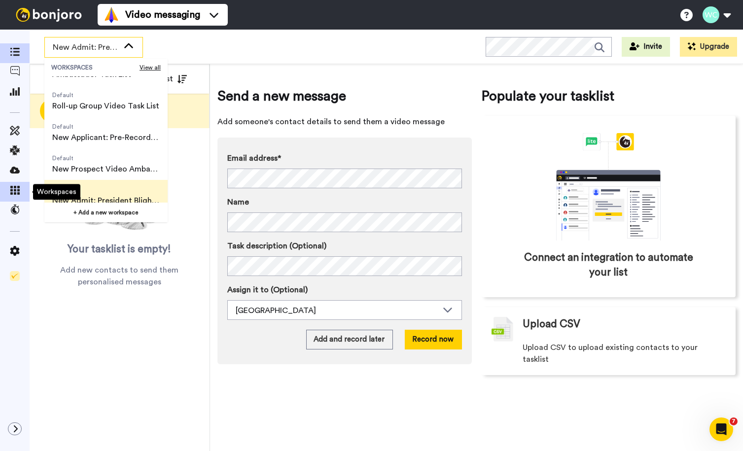
click at [10, 191] on icon at bounding box center [15, 190] width 10 height 9
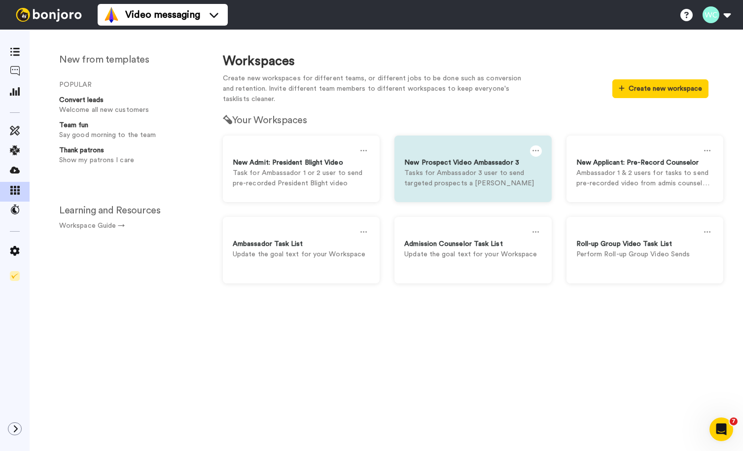
click at [537, 147] on icon at bounding box center [535, 150] width 7 height 11
click at [459, 157] on div "Settings" at bounding box center [464, 155] width 88 height 19
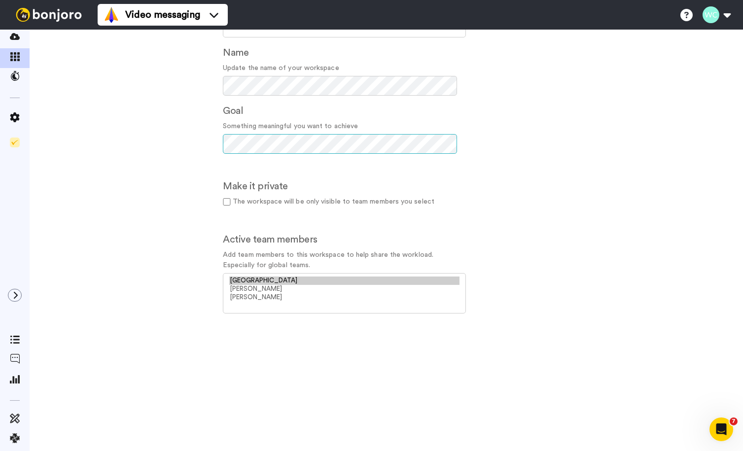
scroll to position [142, 0]
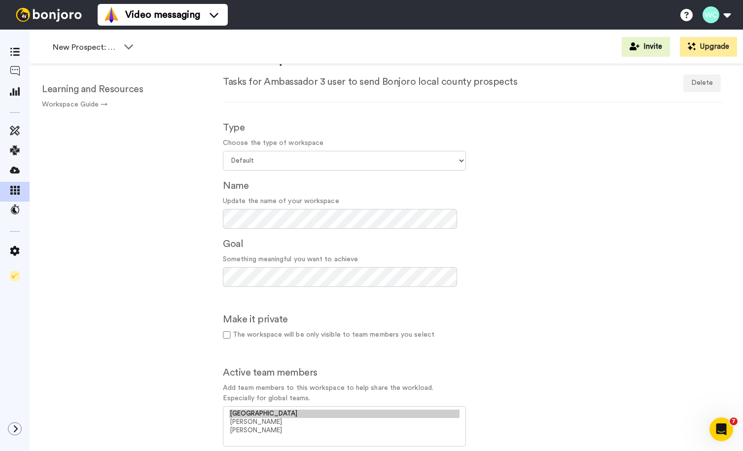
scroll to position [31, 0]
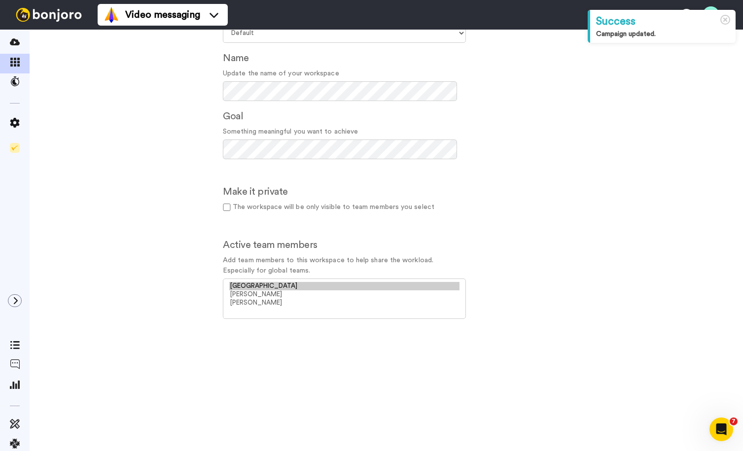
scroll to position [136, 0]
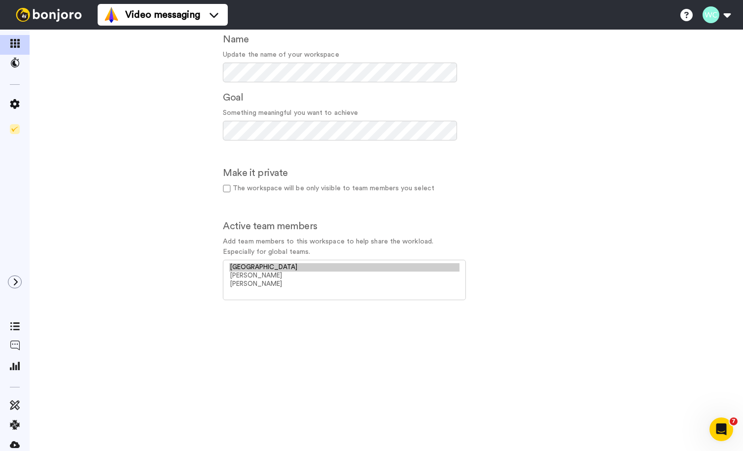
scroll to position [148, 0]
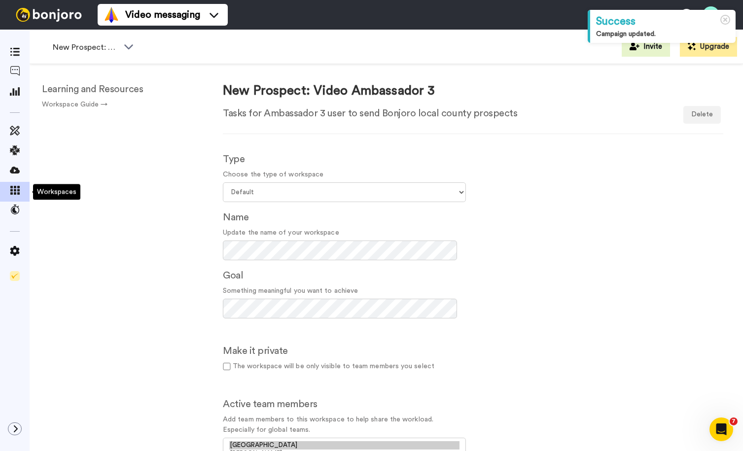
click at [17, 192] on icon at bounding box center [15, 190] width 10 height 9
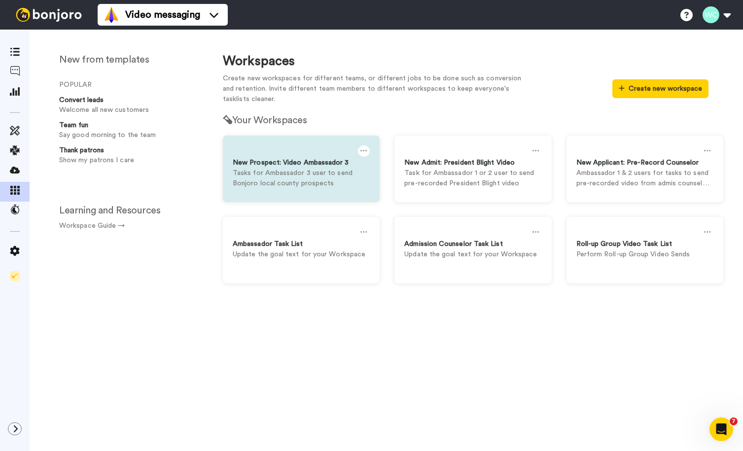
click at [296, 162] on div "New Prospect: Video Ambassador 3" at bounding box center [301, 163] width 137 height 10
click at [367, 150] on icon at bounding box center [363, 150] width 7 height 11
click at [268, 152] on div "Settings" at bounding box center [292, 155] width 88 height 19
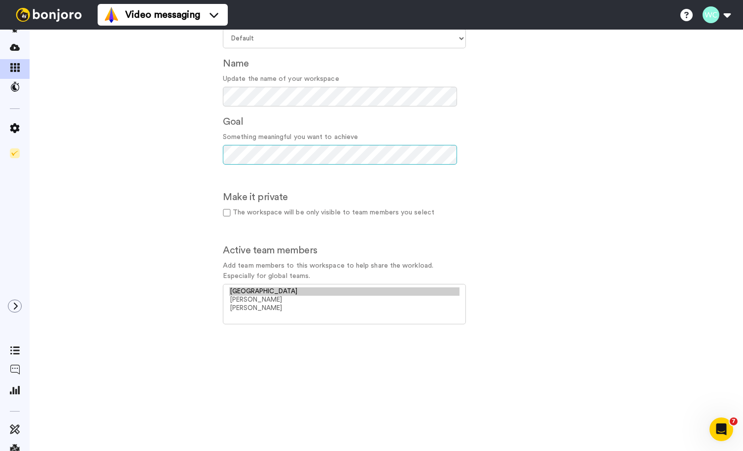
scroll to position [132, 0]
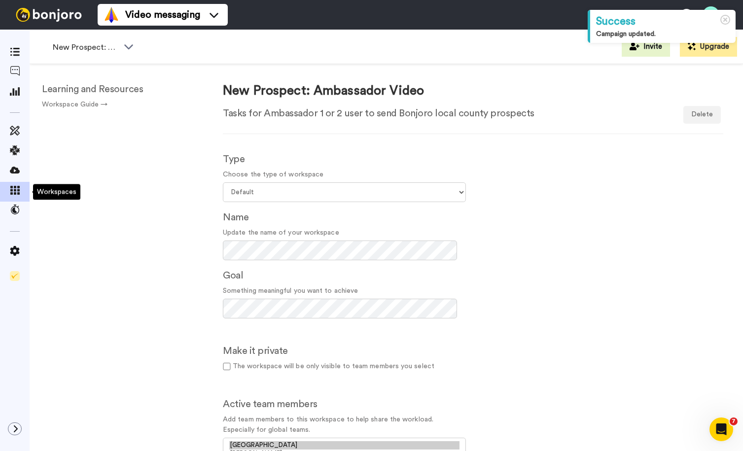
click at [11, 191] on icon at bounding box center [15, 190] width 10 height 9
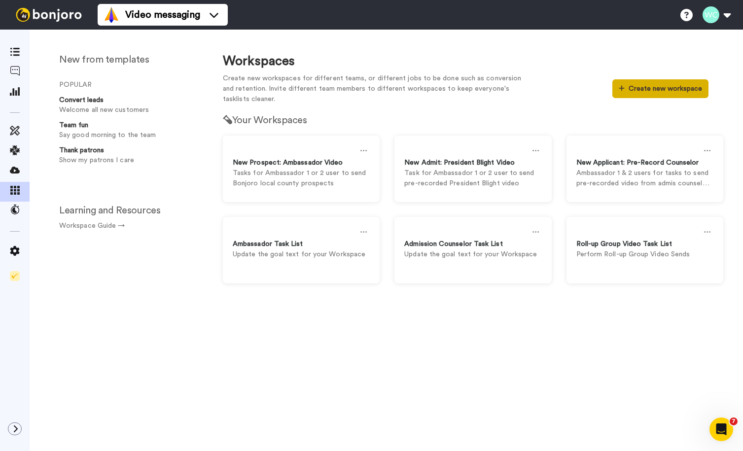
click at [630, 87] on button "Create new workspace" at bounding box center [660, 88] width 96 height 19
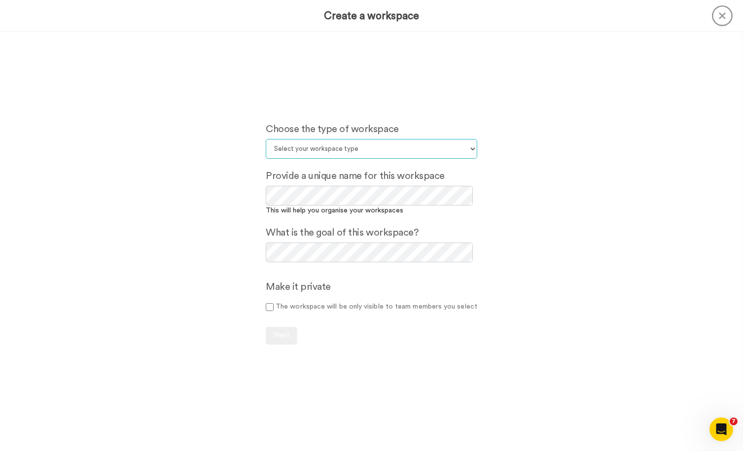
select select "Default"
click at [282, 332] on span "Next" at bounding box center [282, 335] width 16 height 7
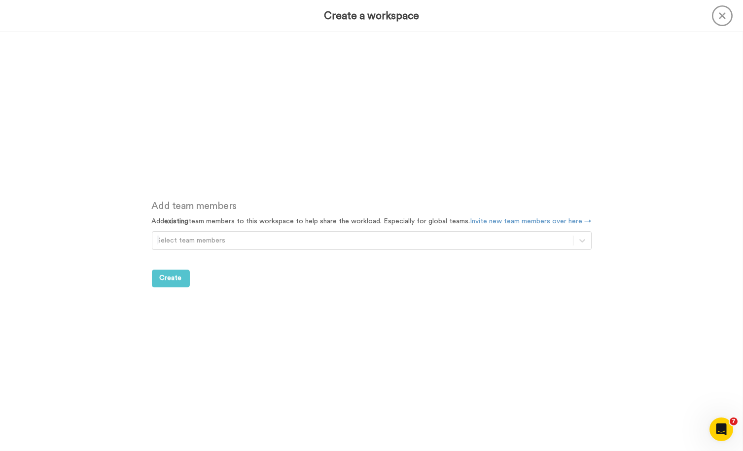
scroll to position [419, 0]
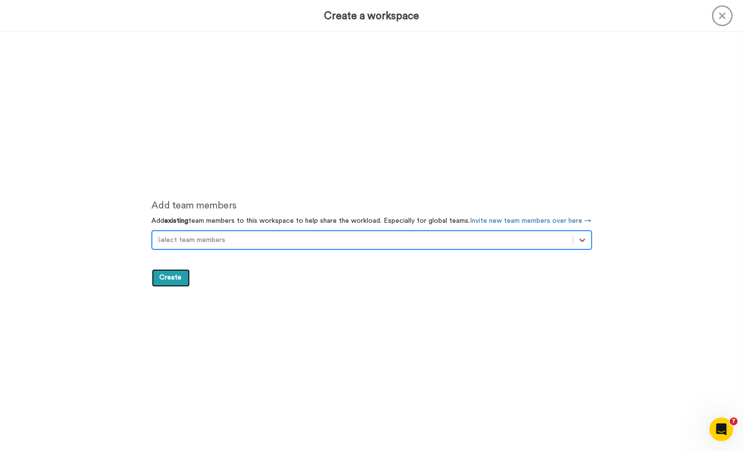
click at [166, 278] on span "Create" at bounding box center [171, 277] width 22 height 7
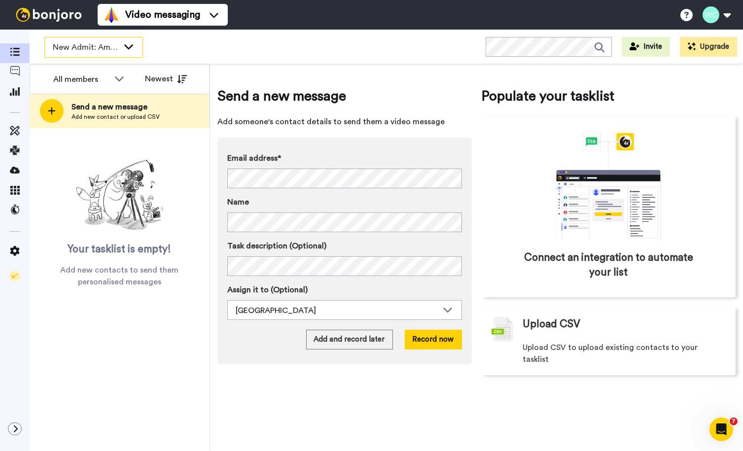
click at [130, 44] on icon at bounding box center [129, 46] width 12 height 10
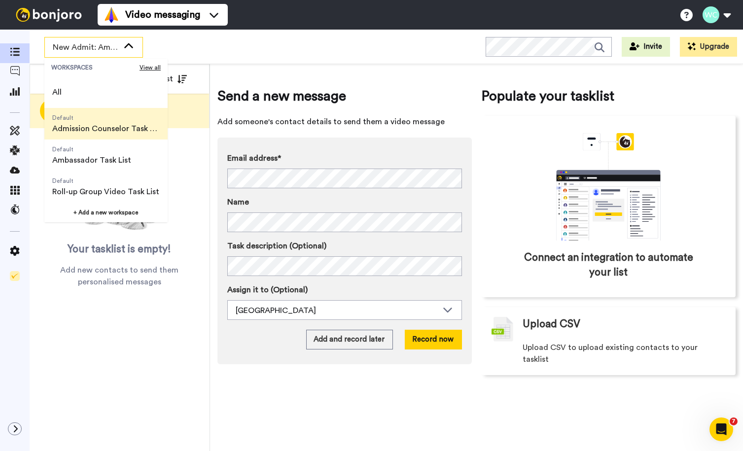
click at [119, 116] on span "Default" at bounding box center [105, 118] width 107 height 8
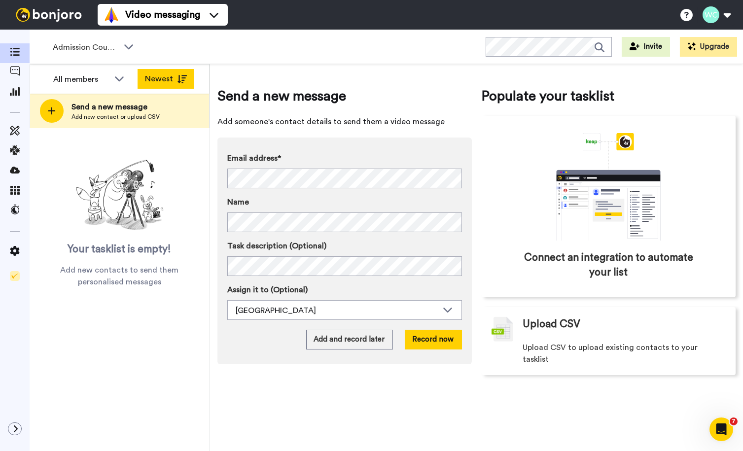
click at [179, 77] on icon at bounding box center [182, 79] width 10 height 8
click at [10, 186] on icon at bounding box center [15, 190] width 10 height 9
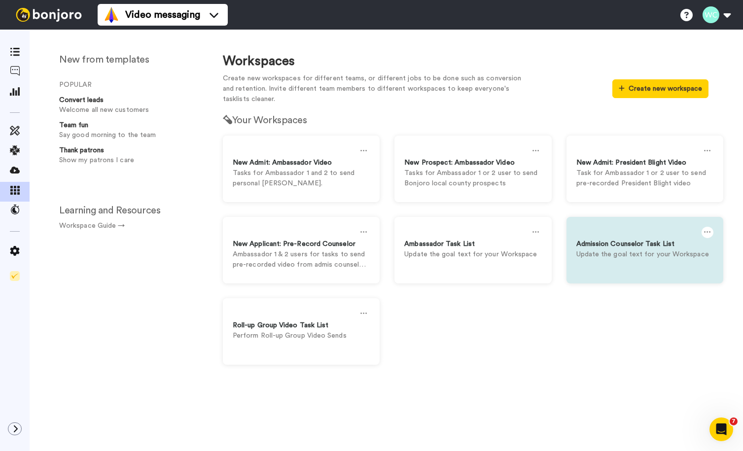
click at [708, 230] on icon at bounding box center [707, 232] width 7 height 11
click at [630, 231] on div "Settings" at bounding box center [636, 236] width 88 height 19
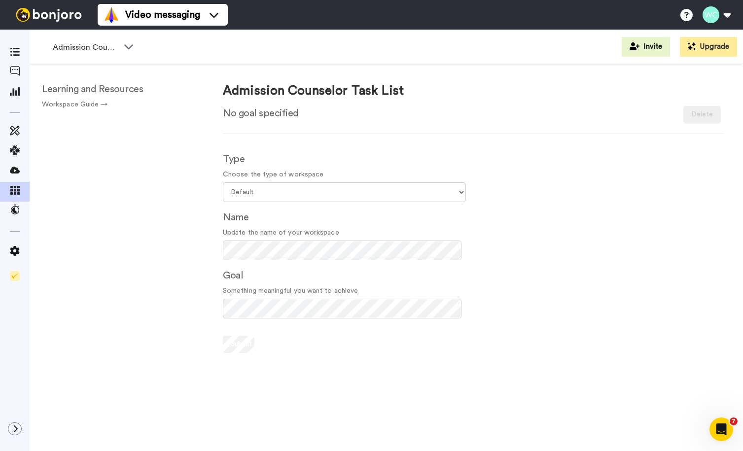
click at [591, 193] on div "Type Choose the type of workspace Select your workspace type Default Onboarding…" at bounding box center [472, 249] width 515 height 210
click at [19, 190] on icon at bounding box center [15, 190] width 10 height 9
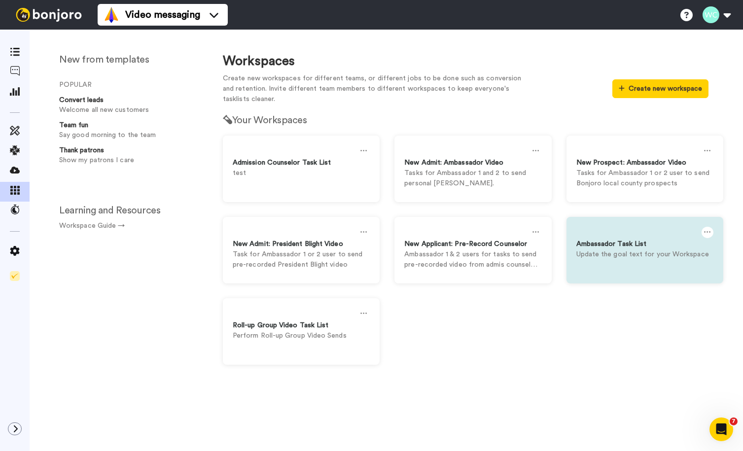
click at [705, 227] on icon at bounding box center [707, 232] width 7 height 11
click at [630, 249] on div "Delete" at bounding box center [636, 255] width 88 height 19
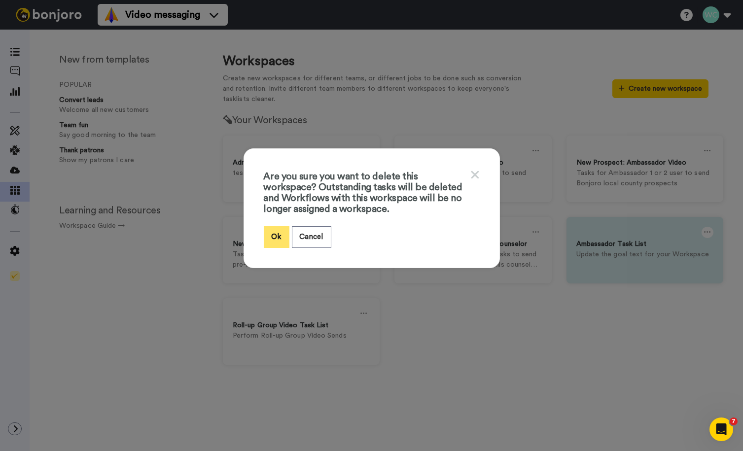
click at [271, 234] on button "Ok" at bounding box center [277, 236] width 26 height 21
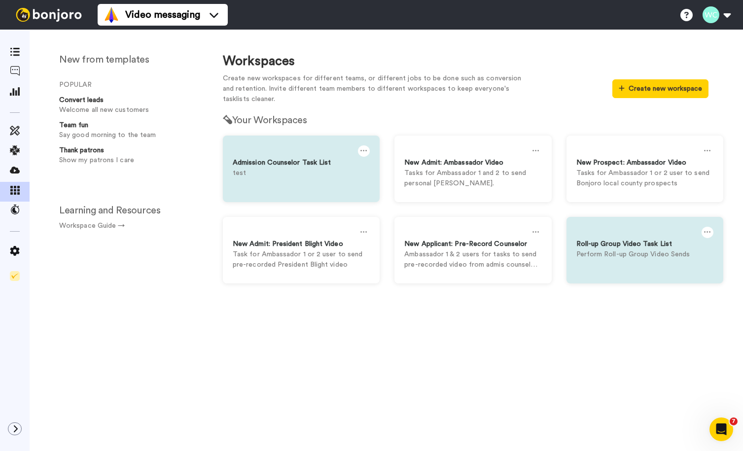
click at [363, 147] on icon at bounding box center [363, 150] width 7 height 11
click at [366, 149] on icon at bounding box center [363, 150] width 7 height 11
click at [362, 147] on icon at bounding box center [363, 150] width 7 height 11
click at [346, 170] on p "test" at bounding box center [301, 173] width 137 height 10
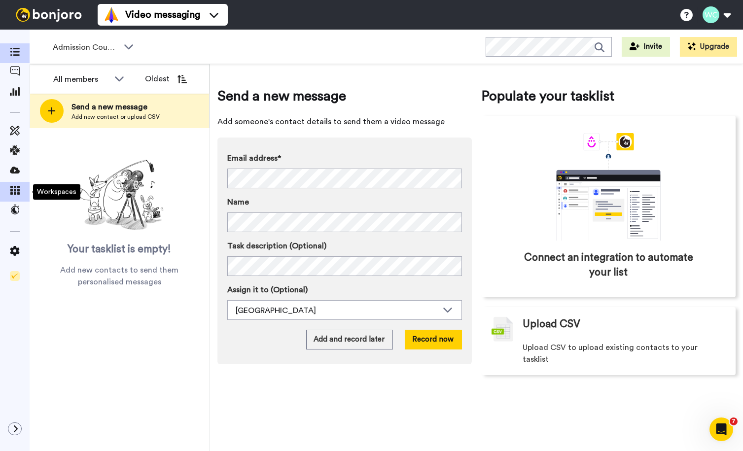
click at [12, 189] on icon at bounding box center [15, 190] width 10 height 9
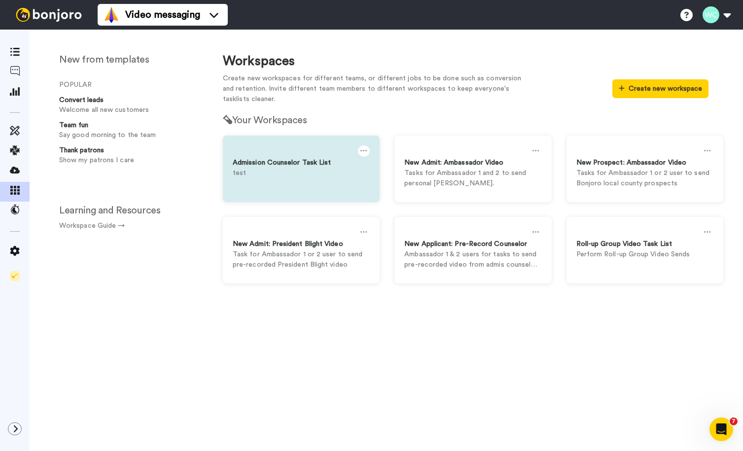
click at [365, 147] on icon at bounding box center [363, 150] width 7 height 11
click at [363, 146] on icon at bounding box center [363, 150] width 7 height 11
click at [267, 151] on div "Settings" at bounding box center [292, 155] width 88 height 19
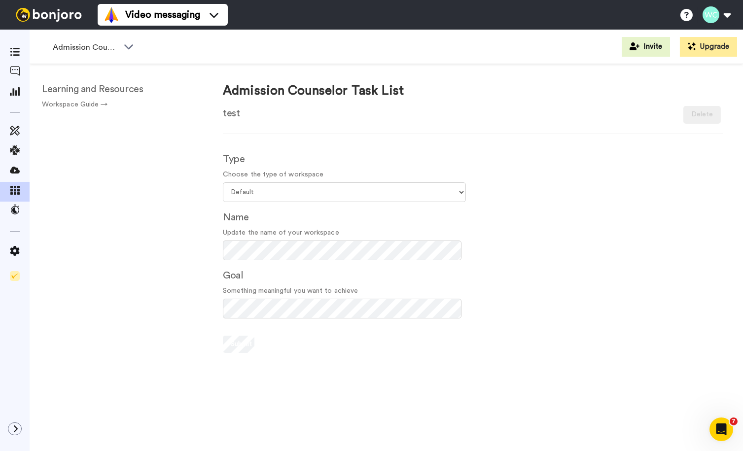
click at [410, 89] on div "Admission Counselor Task List test Archive Delete" at bounding box center [473, 104] width 500 height 40
drag, startPoint x: 407, startPoint y: 90, endPoint x: 396, endPoint y: 91, distance: 10.9
click at [404, 90] on h1 "Admission Counselor Task List" at bounding box center [313, 91] width 181 height 14
drag, startPoint x: 385, startPoint y: 90, endPoint x: 360, endPoint y: 92, distance: 25.2
click at [385, 91] on h1 "Admission Counselor Task List" at bounding box center [313, 91] width 181 height 14
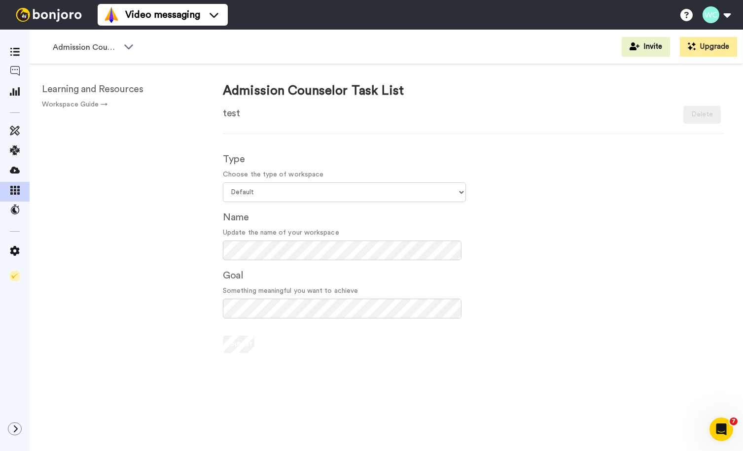
click at [274, 88] on h1 "Admission Counselor Task List" at bounding box center [313, 91] width 181 height 14
click at [10, 188] on icon at bounding box center [15, 190] width 10 height 9
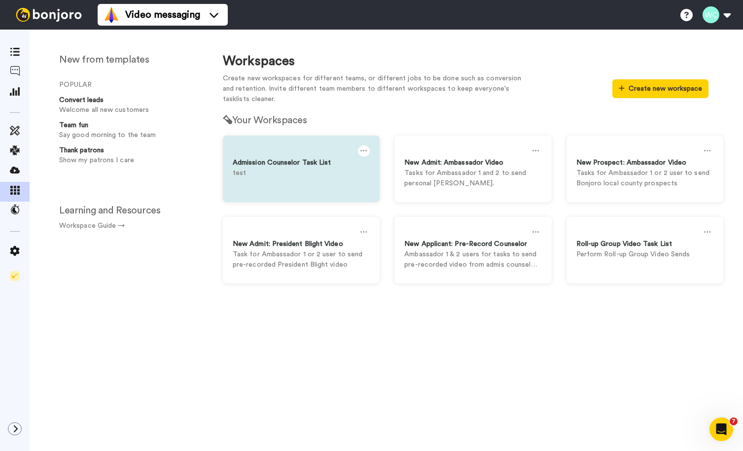
click at [303, 163] on div "Admission Counselor Task List" at bounding box center [301, 163] width 137 height 10
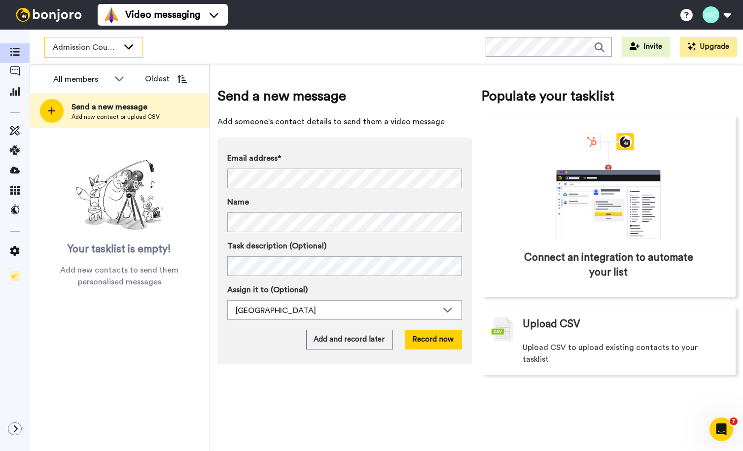
click at [127, 44] on icon at bounding box center [129, 46] width 12 height 10
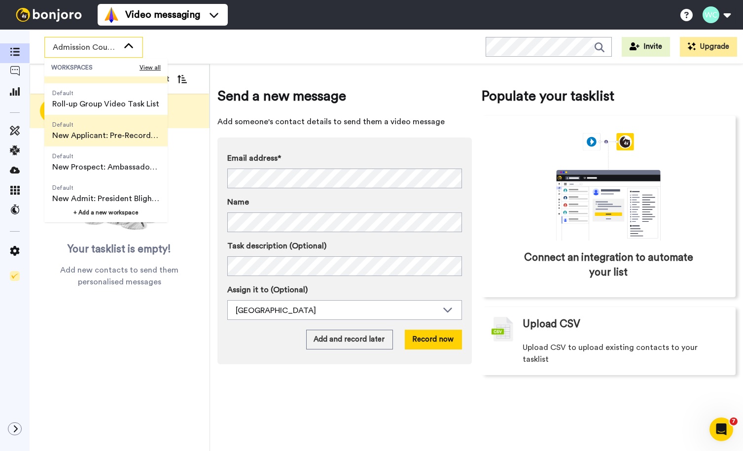
scroll to position [64, 0]
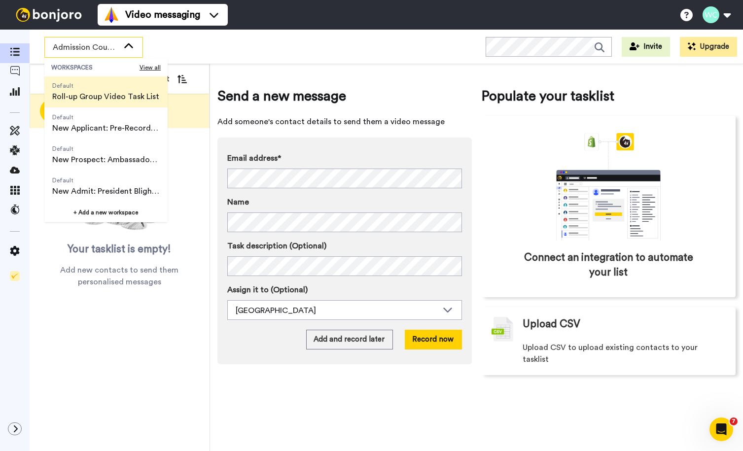
click at [116, 91] on span "Roll-up Group Video Task List" at bounding box center [105, 97] width 107 height 12
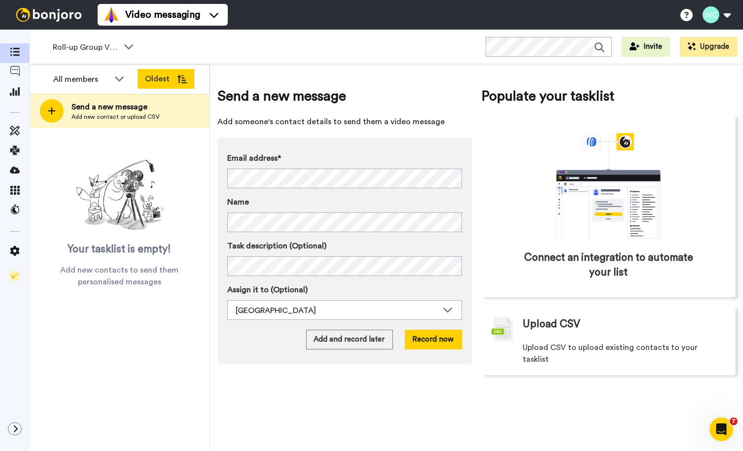
click at [180, 78] on icon at bounding box center [182, 79] width 10 height 8
click at [13, 45] on div at bounding box center [15, 53] width 30 height 20
click at [12, 189] on icon at bounding box center [15, 190] width 10 height 9
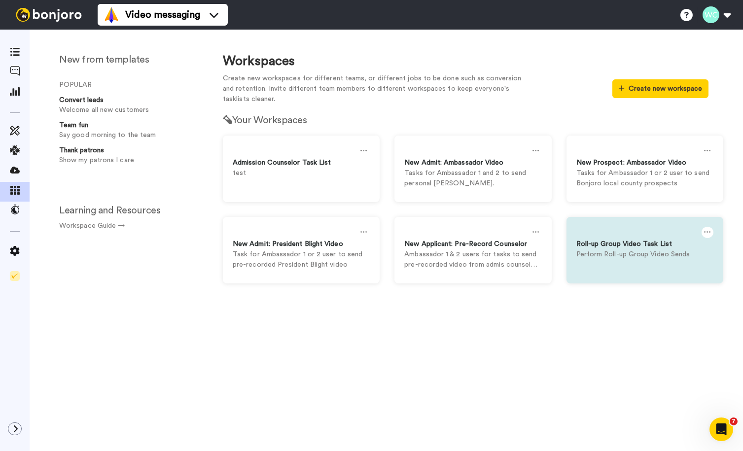
click at [707, 229] on icon at bounding box center [707, 232] width 7 height 11
click at [629, 248] on div "Delete" at bounding box center [636, 255] width 88 height 19
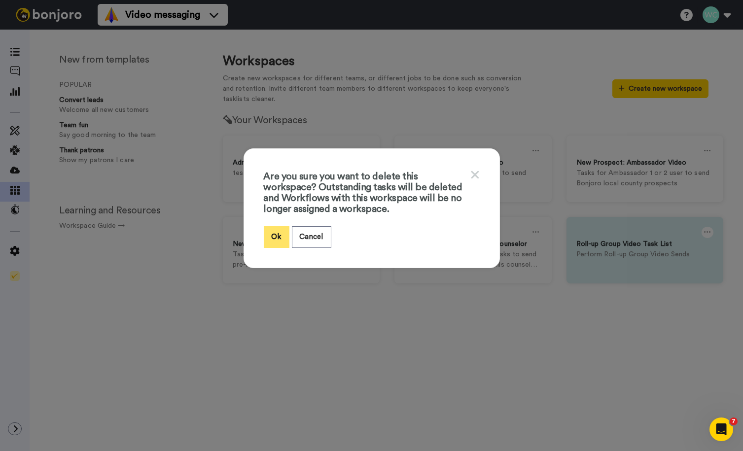
click at [275, 231] on button "Ok" at bounding box center [277, 236] width 26 height 21
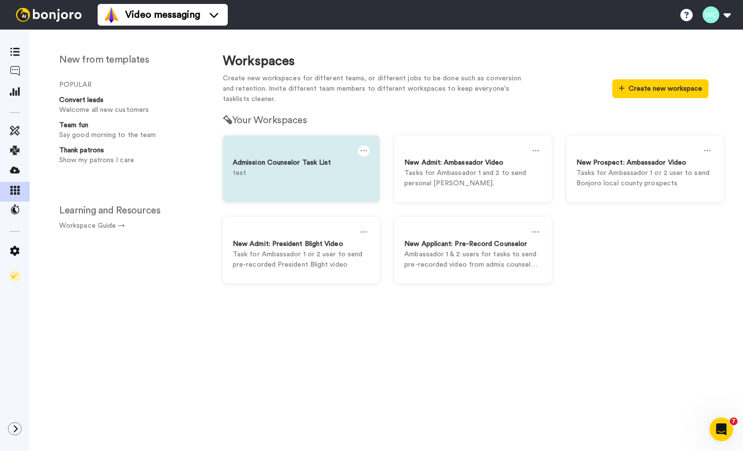
click at [364, 148] on icon at bounding box center [363, 150] width 7 height 11
click at [277, 150] on div "Settings" at bounding box center [292, 155] width 88 height 19
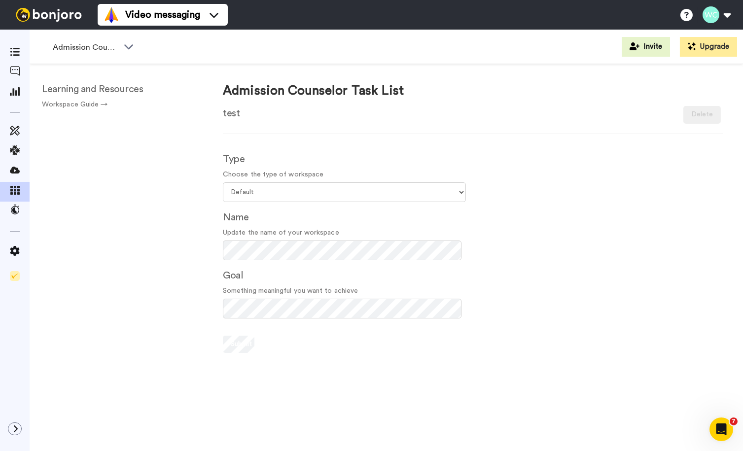
click at [305, 94] on h1 "Admission Counselor Task List" at bounding box center [313, 91] width 181 height 14
click at [301, 90] on h1 "Admission Counselor Task List" at bounding box center [313, 91] width 181 height 14
click at [352, 89] on h1 "Admission Counselor Task List" at bounding box center [313, 91] width 181 height 14
click at [196, 235] on div "Learning and Resources Workspace Guide → Admission Counselor Task List test Arc…" at bounding box center [386, 274] width 713 height 421
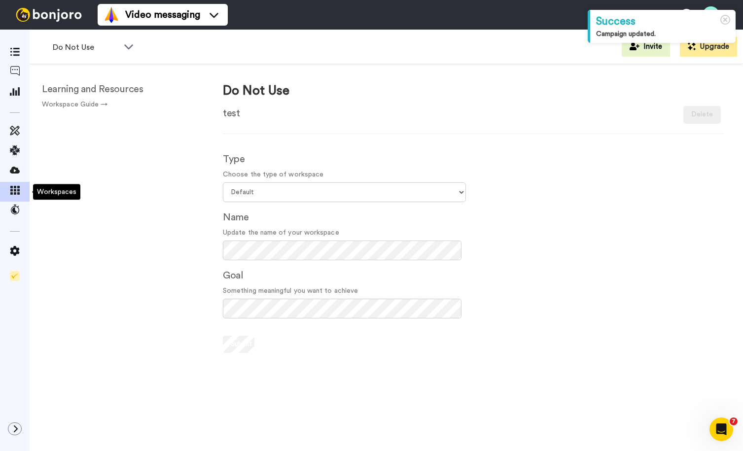
click at [12, 189] on icon at bounding box center [15, 190] width 10 height 9
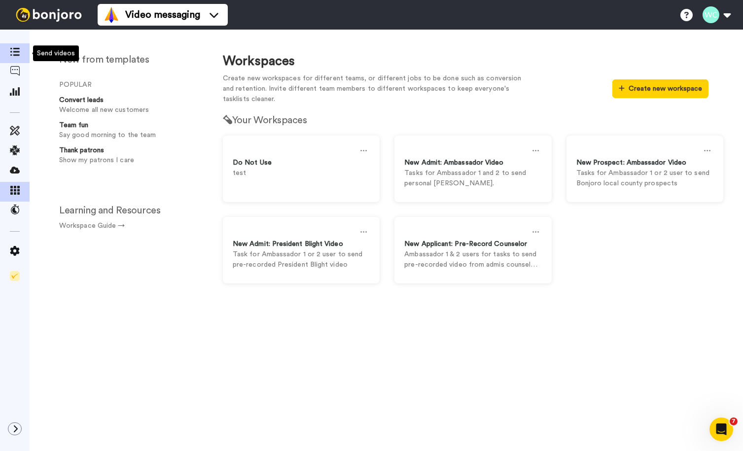
click at [13, 50] on icon at bounding box center [15, 52] width 10 height 8
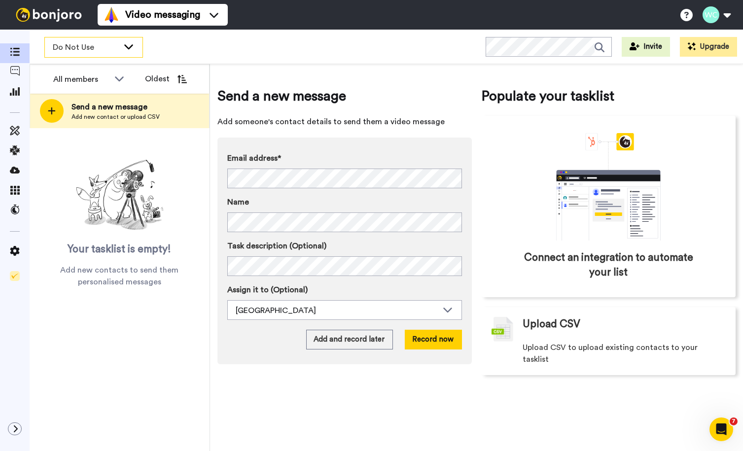
click at [94, 50] on span "Do Not Use" at bounding box center [86, 47] width 66 height 12
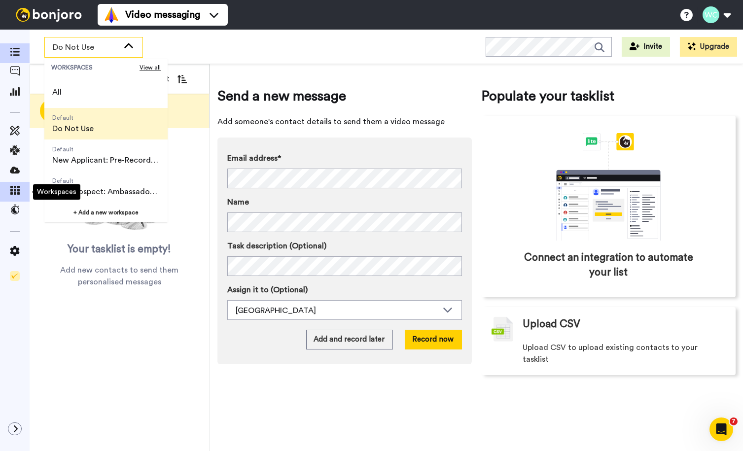
click at [11, 189] on icon at bounding box center [15, 190] width 10 height 9
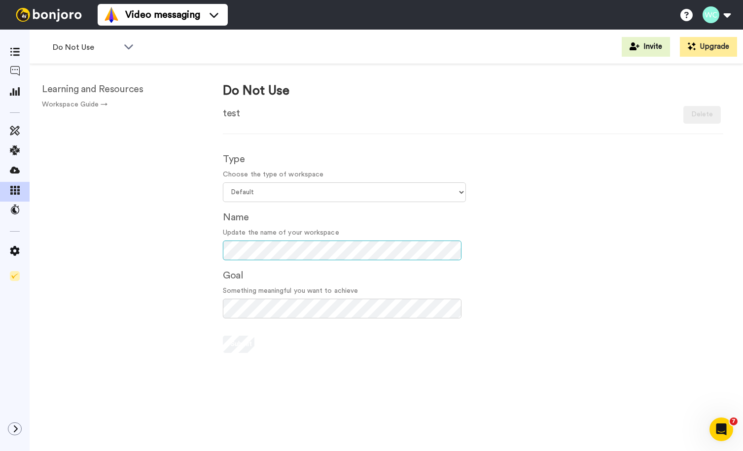
click at [218, 241] on div "Type Choose the type of workspace Select your workspace type Default Onboarding…" at bounding box center [344, 249] width 258 height 210
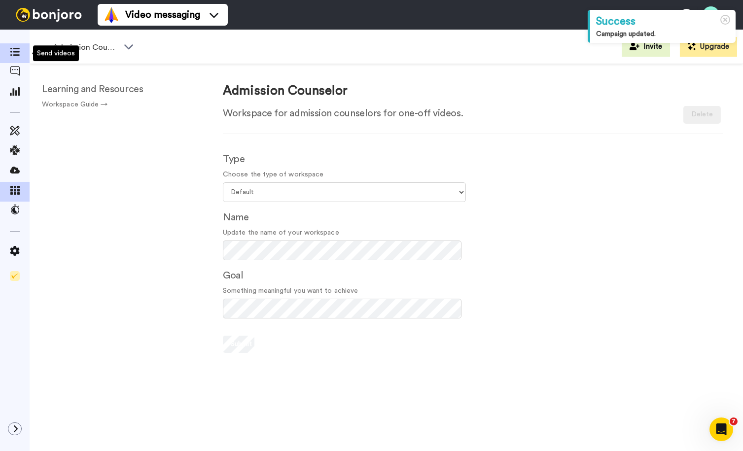
click at [12, 48] on span at bounding box center [15, 53] width 30 height 10
